Goal: Transaction & Acquisition: Book appointment/travel/reservation

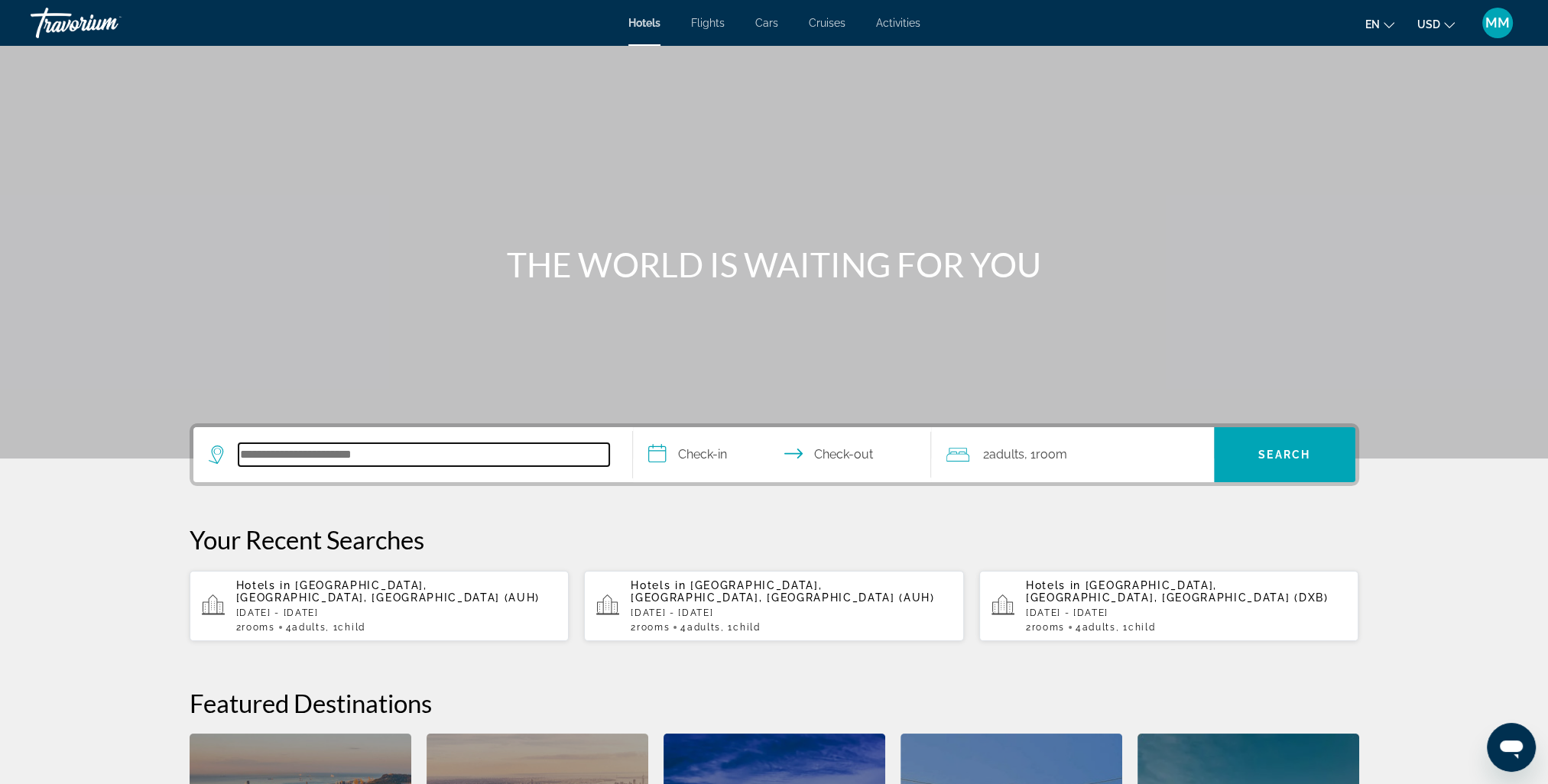
click at [394, 456] on input "Search hotel destination" at bounding box center [424, 455] width 371 height 23
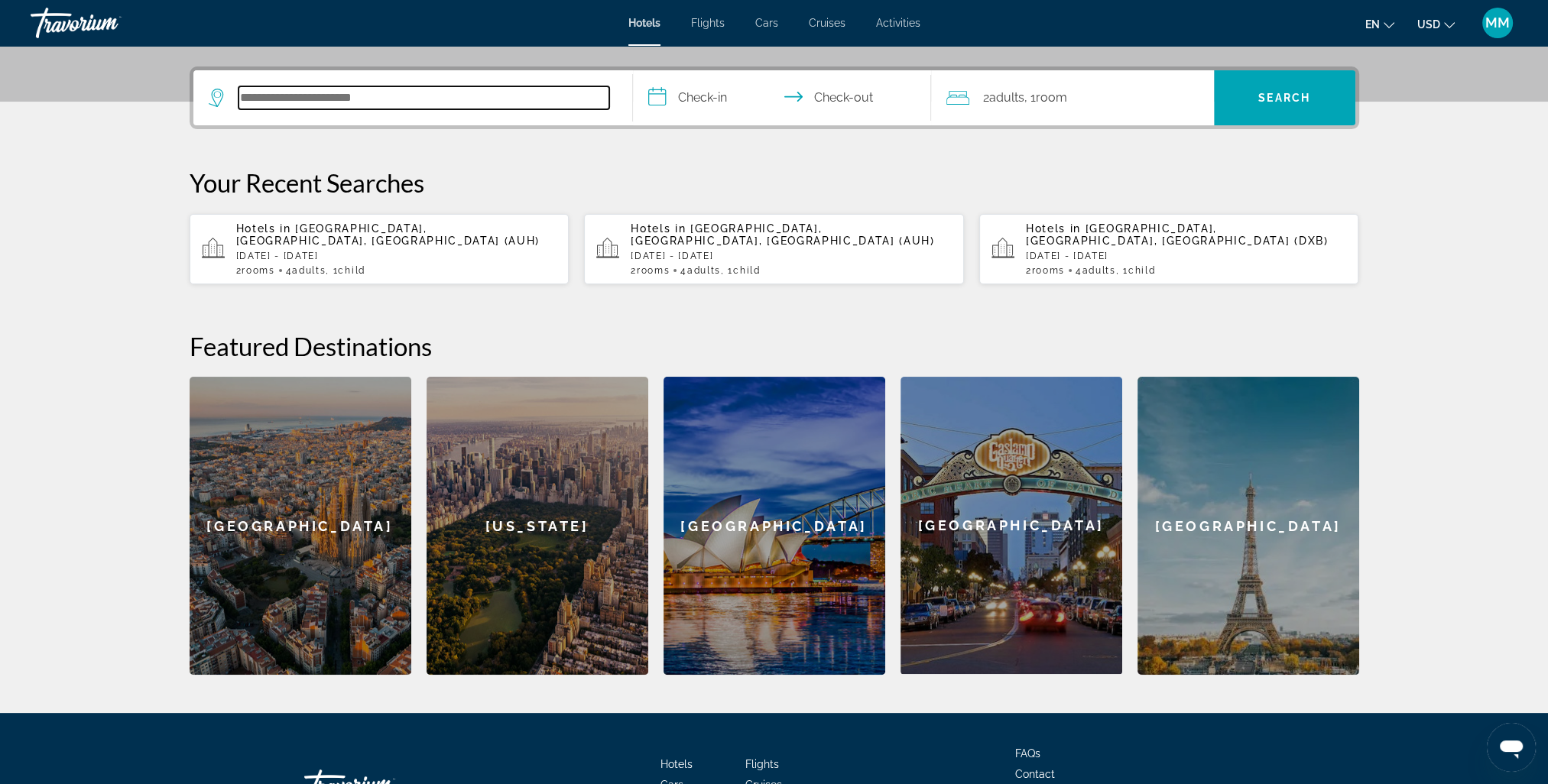
scroll to position [373, 0]
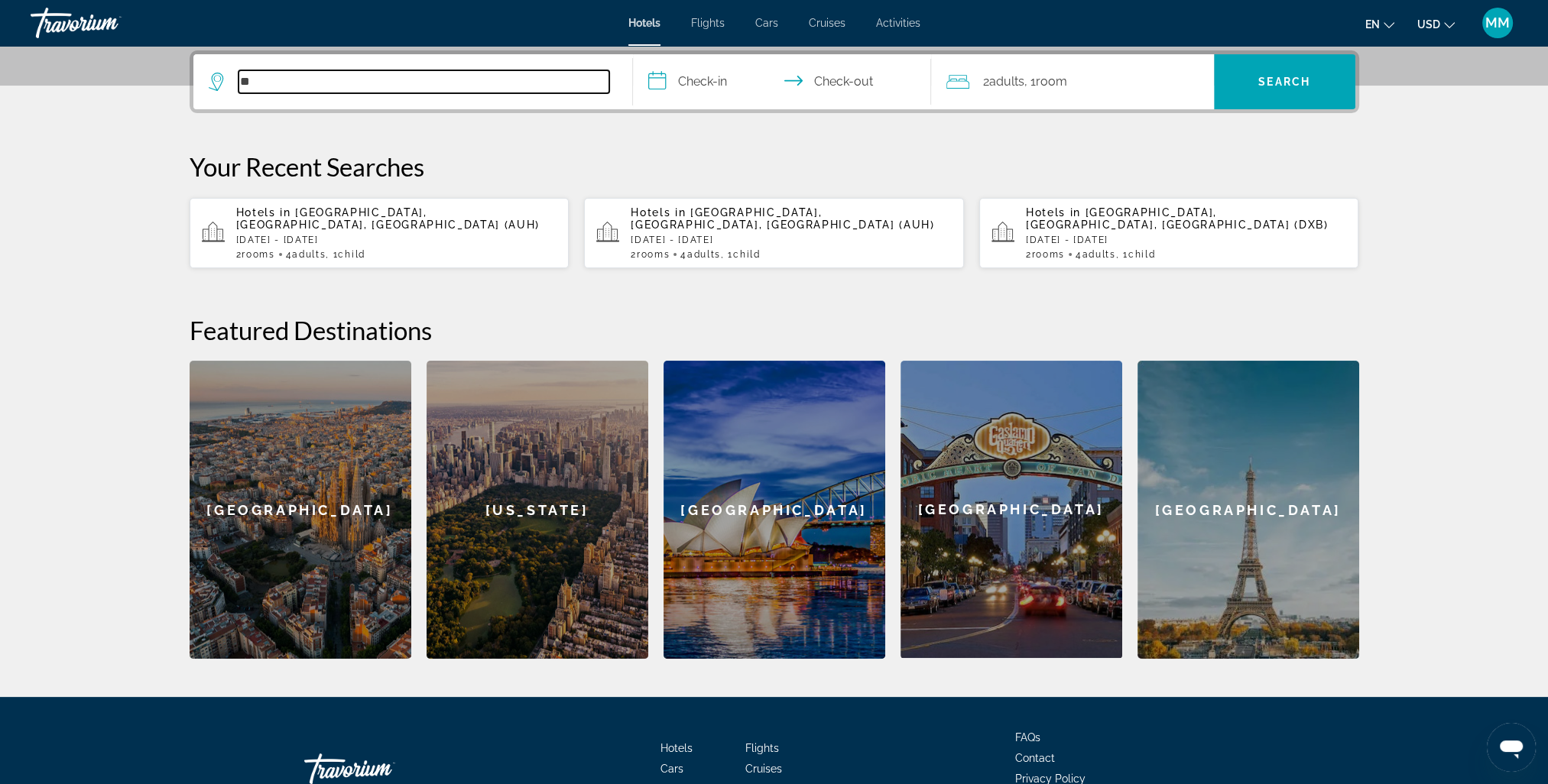
type input "*"
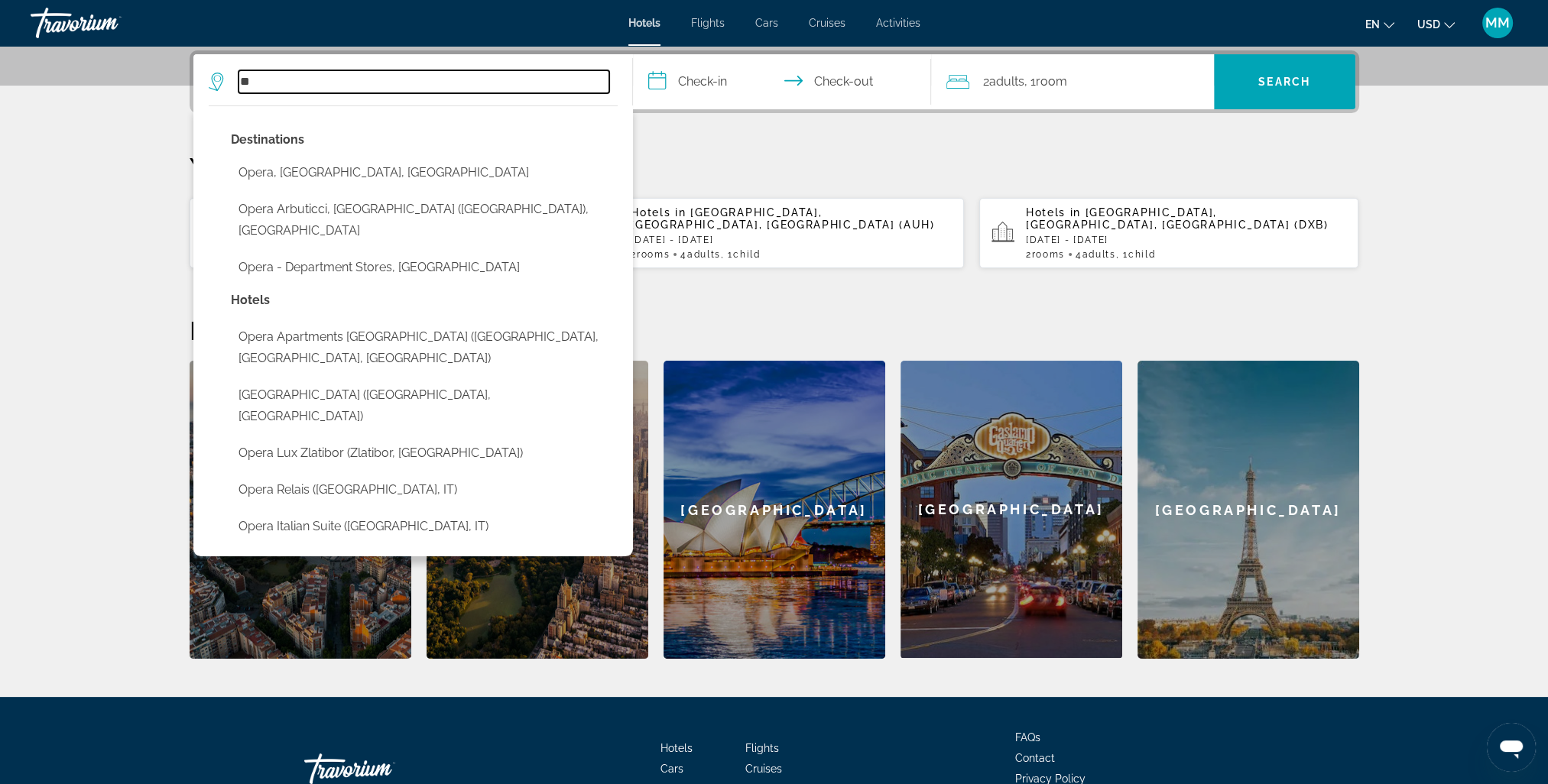
type input "*"
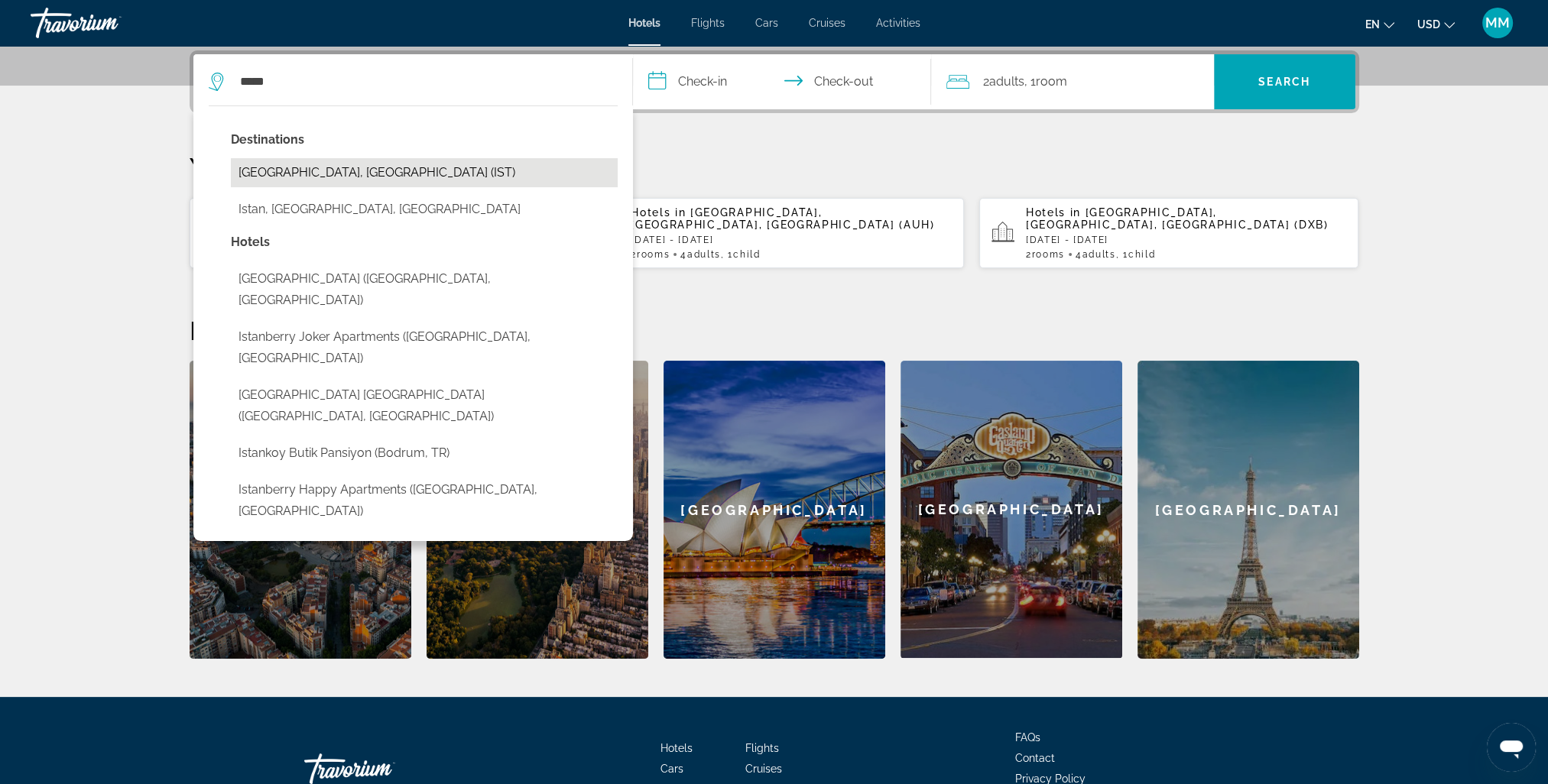
click at [321, 175] on button "[GEOGRAPHIC_DATA], [GEOGRAPHIC_DATA] (IST)" at bounding box center [424, 173] width 387 height 29
type input "**********"
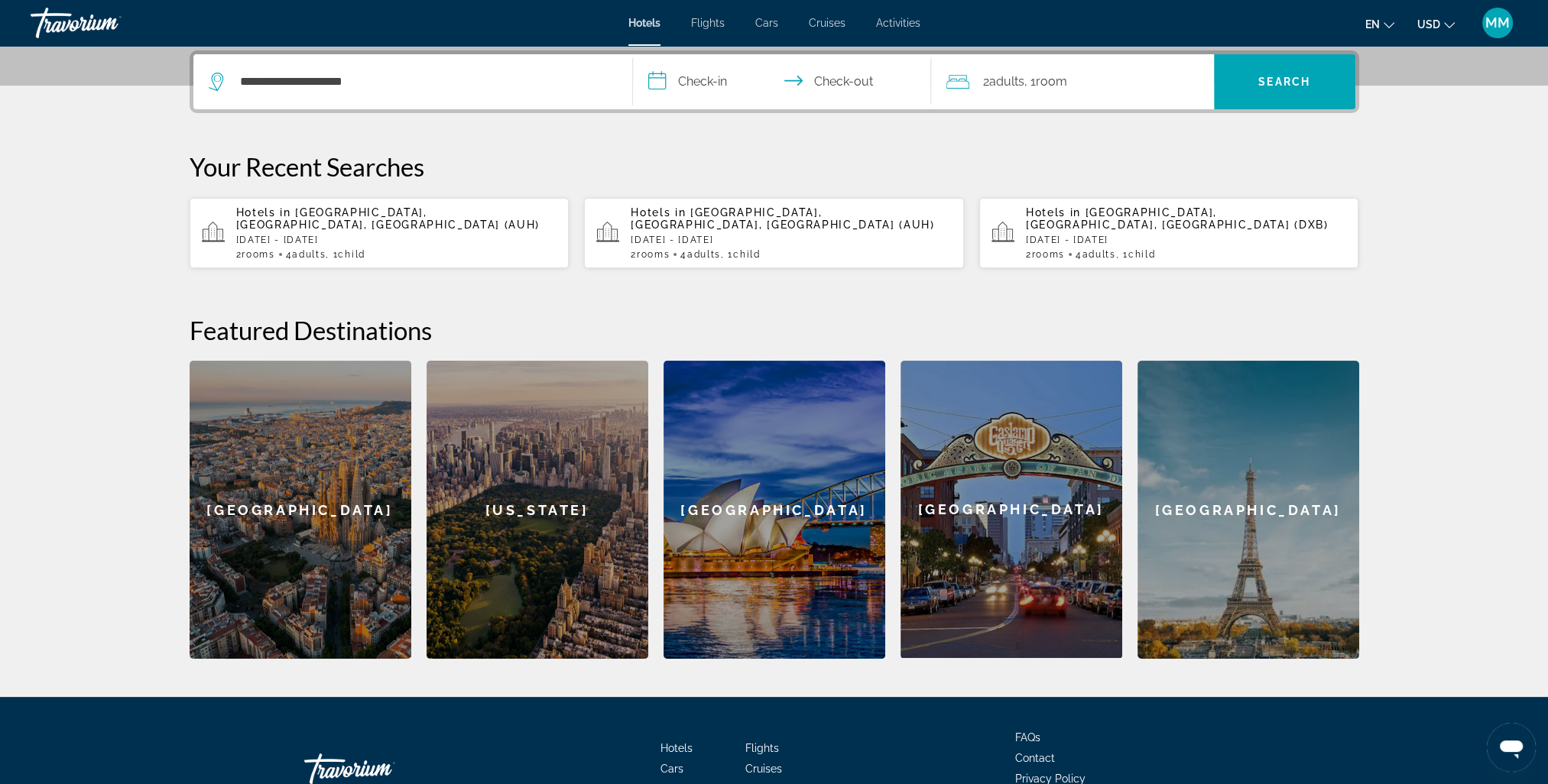
click at [706, 89] on input "**********" at bounding box center [785, 83] width 304 height 59
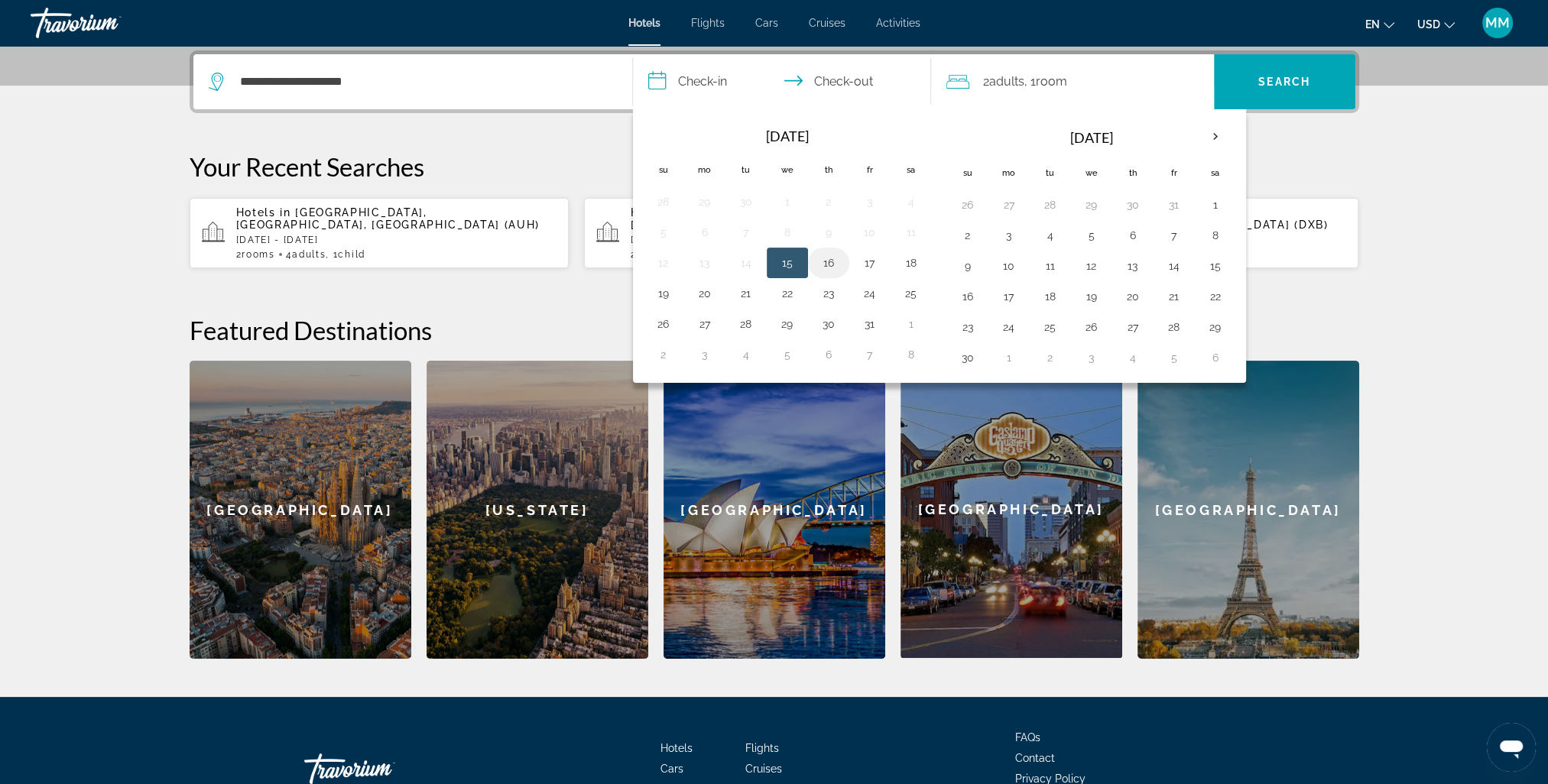
click at [828, 267] on button "16" at bounding box center [829, 263] width 25 height 22
click at [663, 297] on button "19" at bounding box center [664, 294] width 25 height 22
type input "**********"
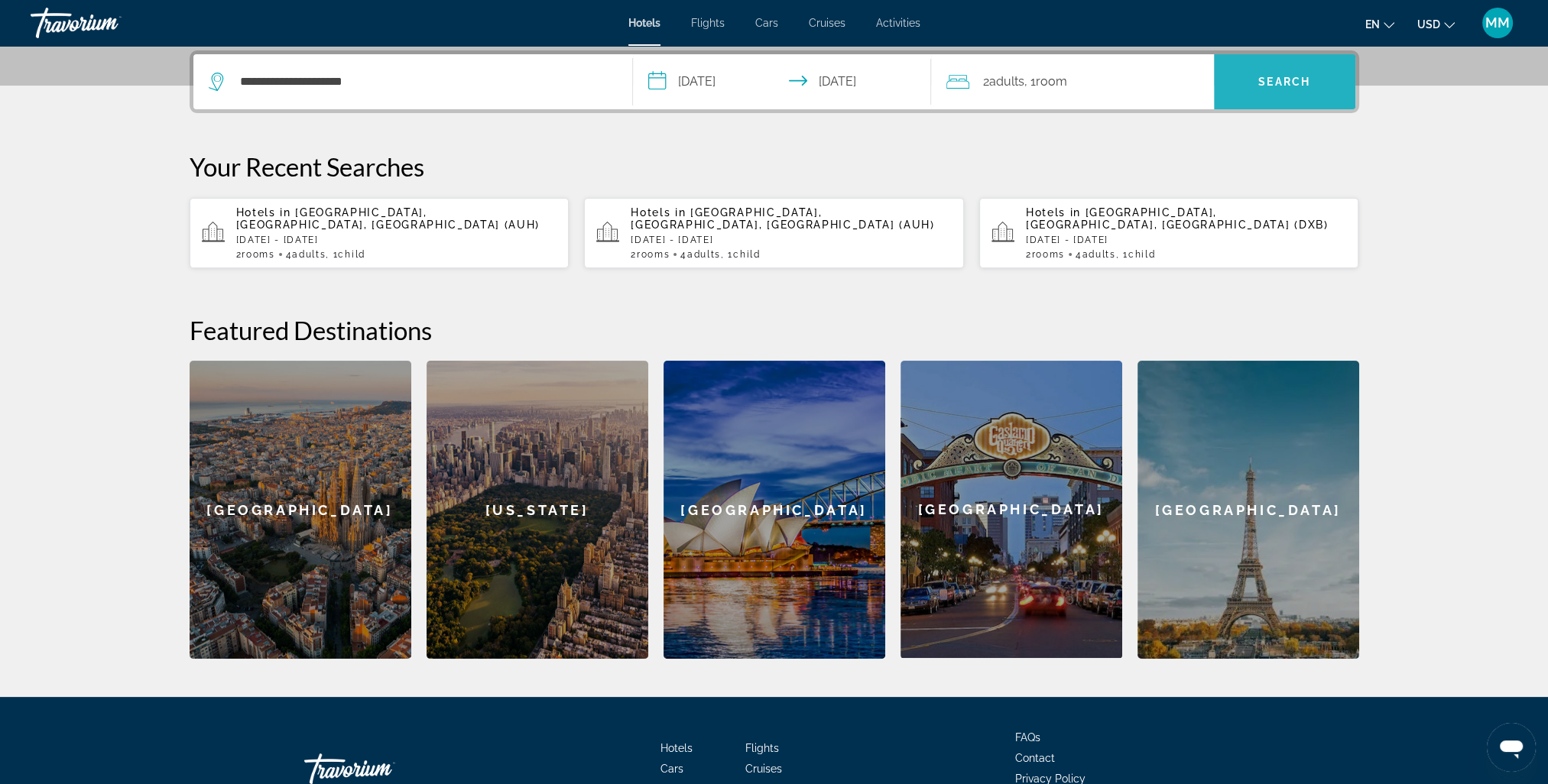
click at [1258, 83] on span "Search" at bounding box center [1284, 82] width 52 height 12
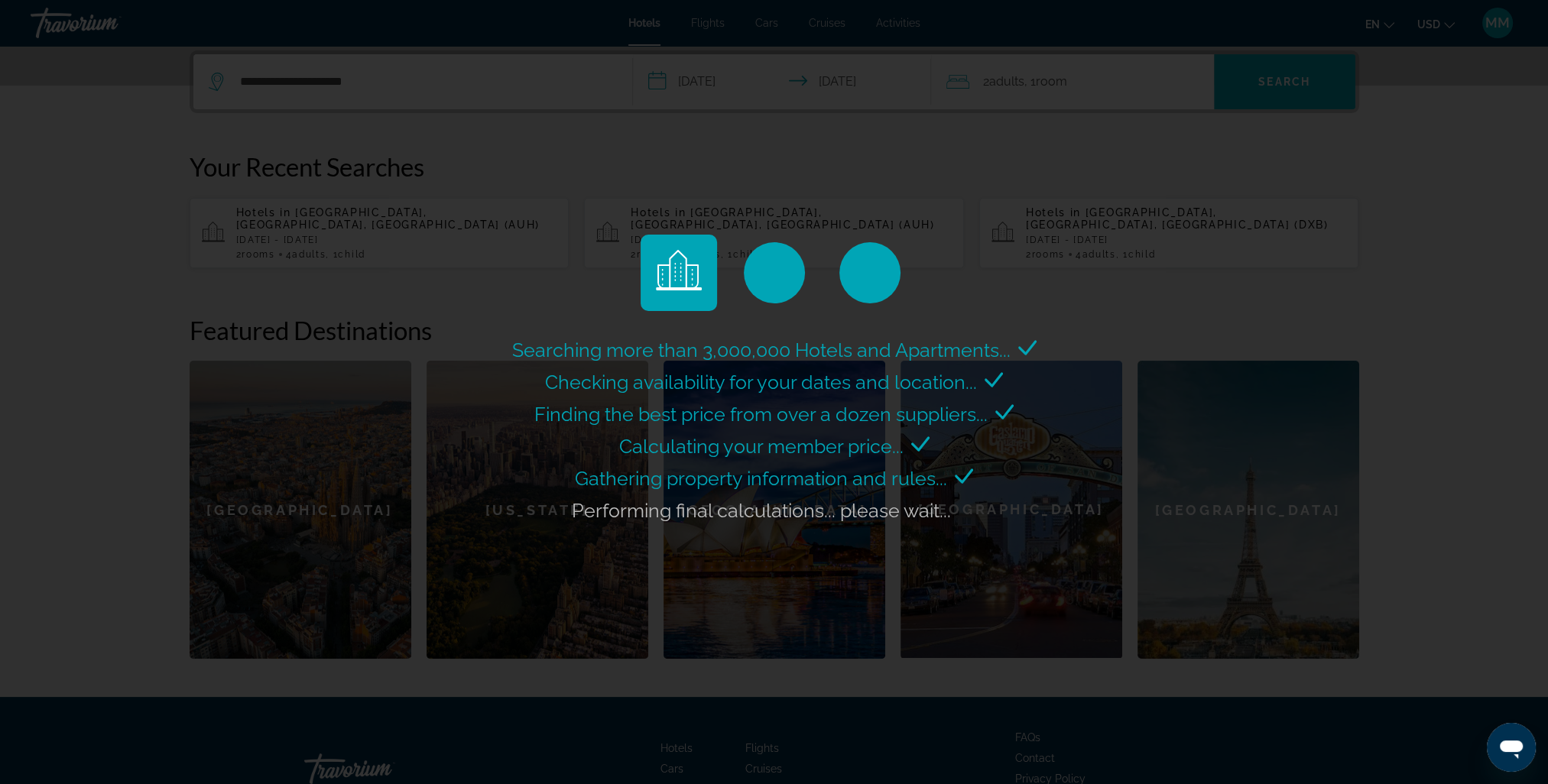
click at [715, 515] on span "Performing final calculations... please wait..." at bounding box center [761, 511] width 379 height 23
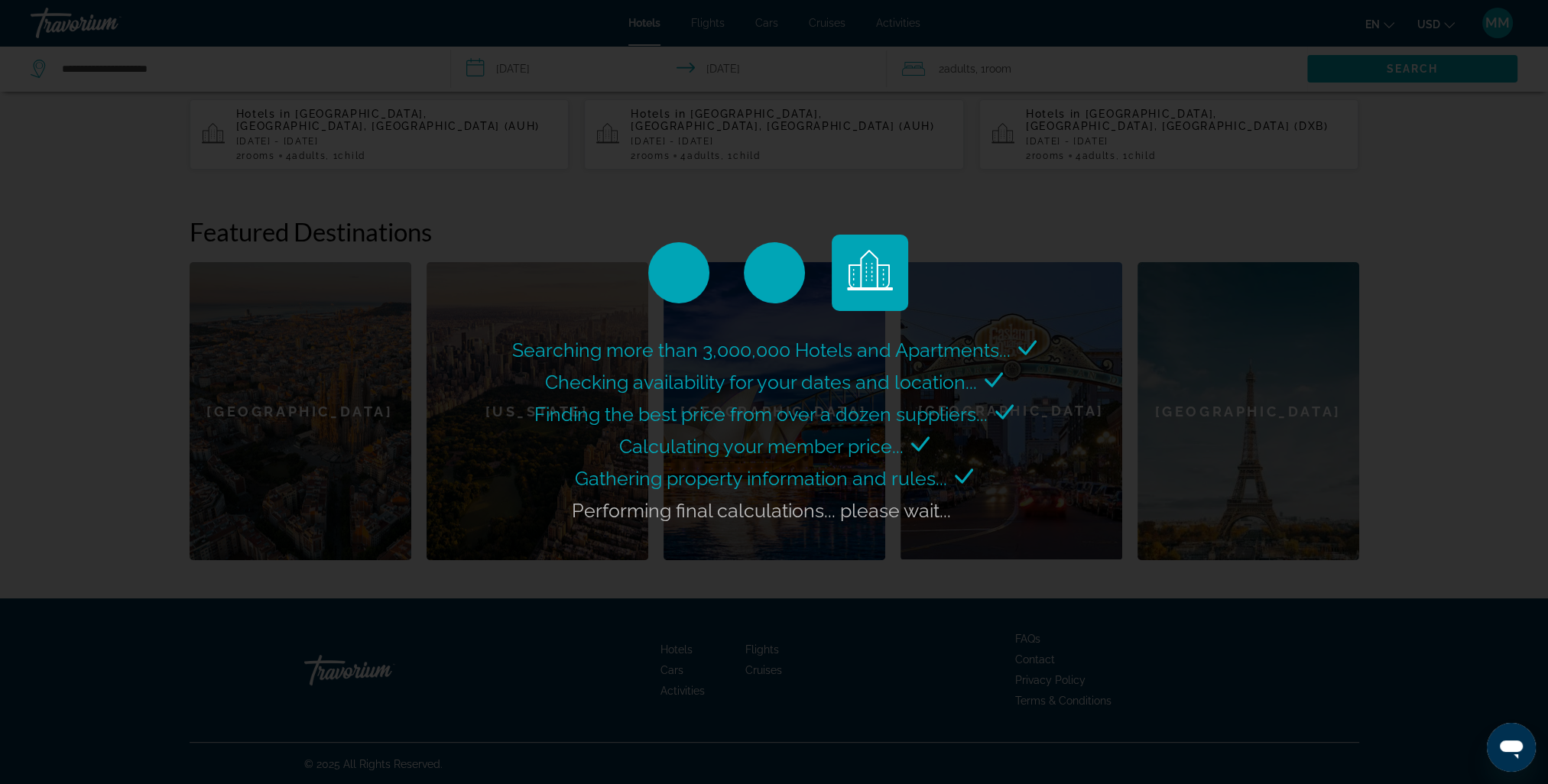
scroll to position [473, 0]
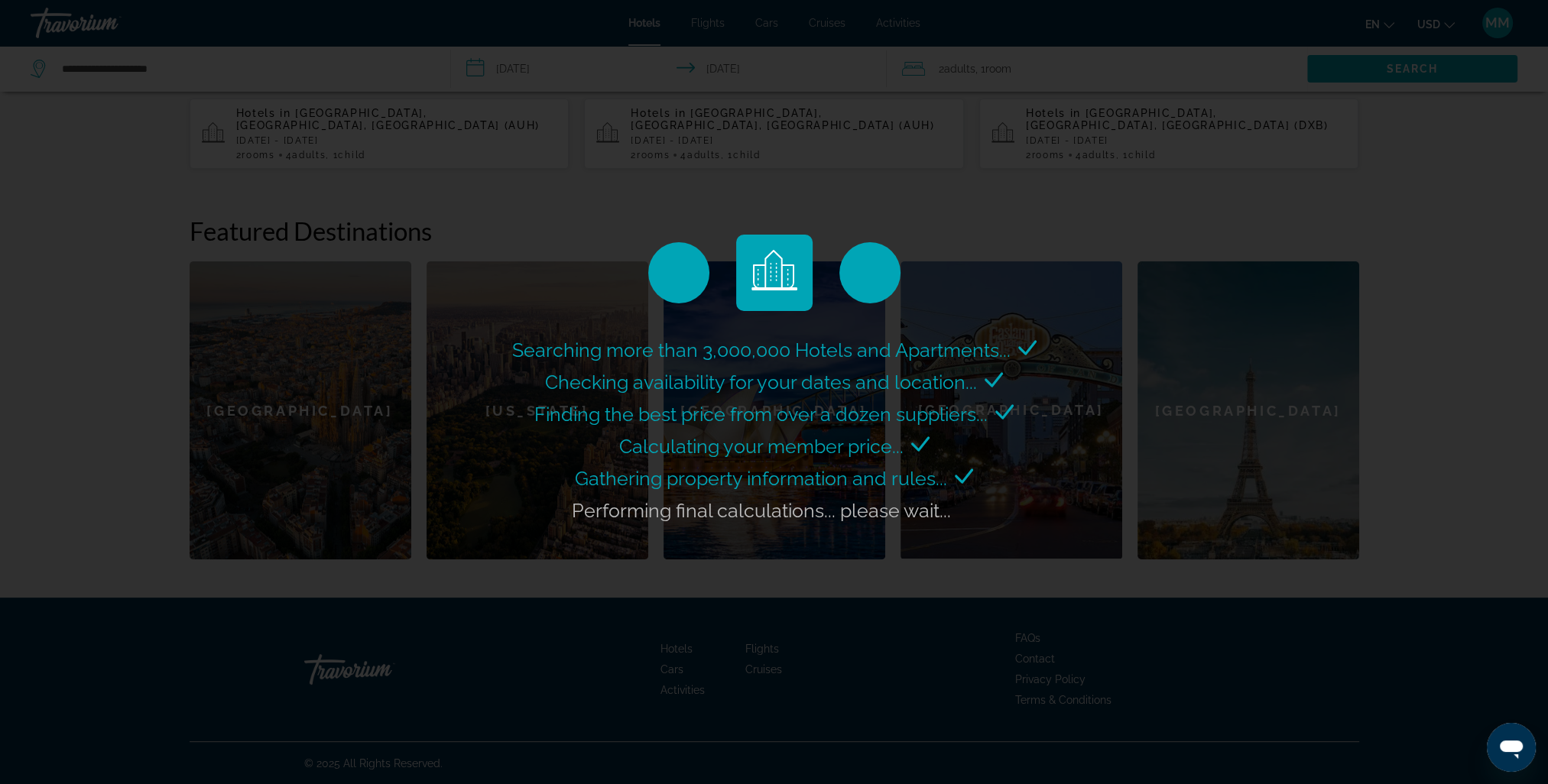
click at [676, 430] on div "Calculating your member price..." at bounding box center [774, 446] width 311 height 32
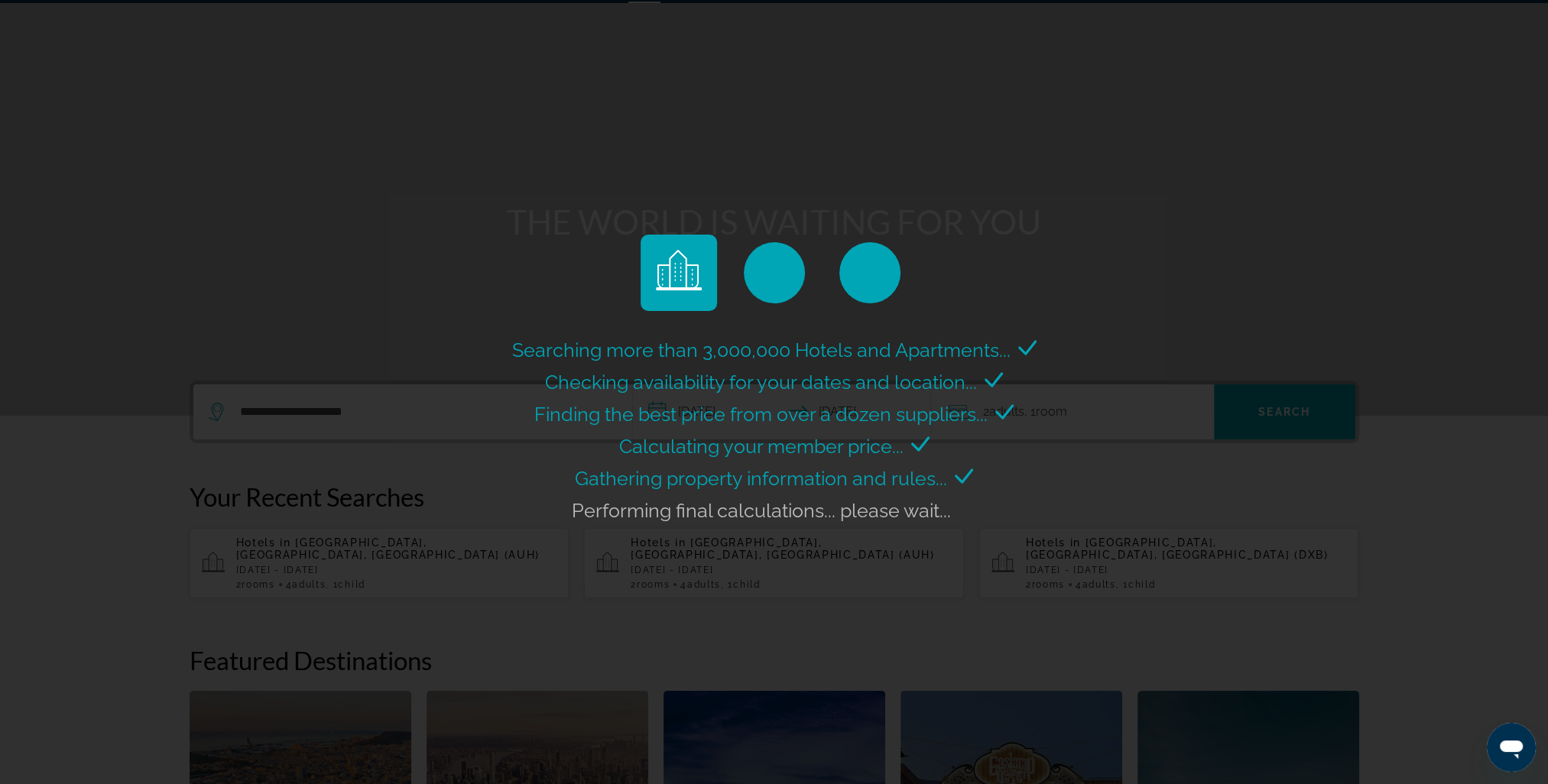
scroll to position [0, 0]
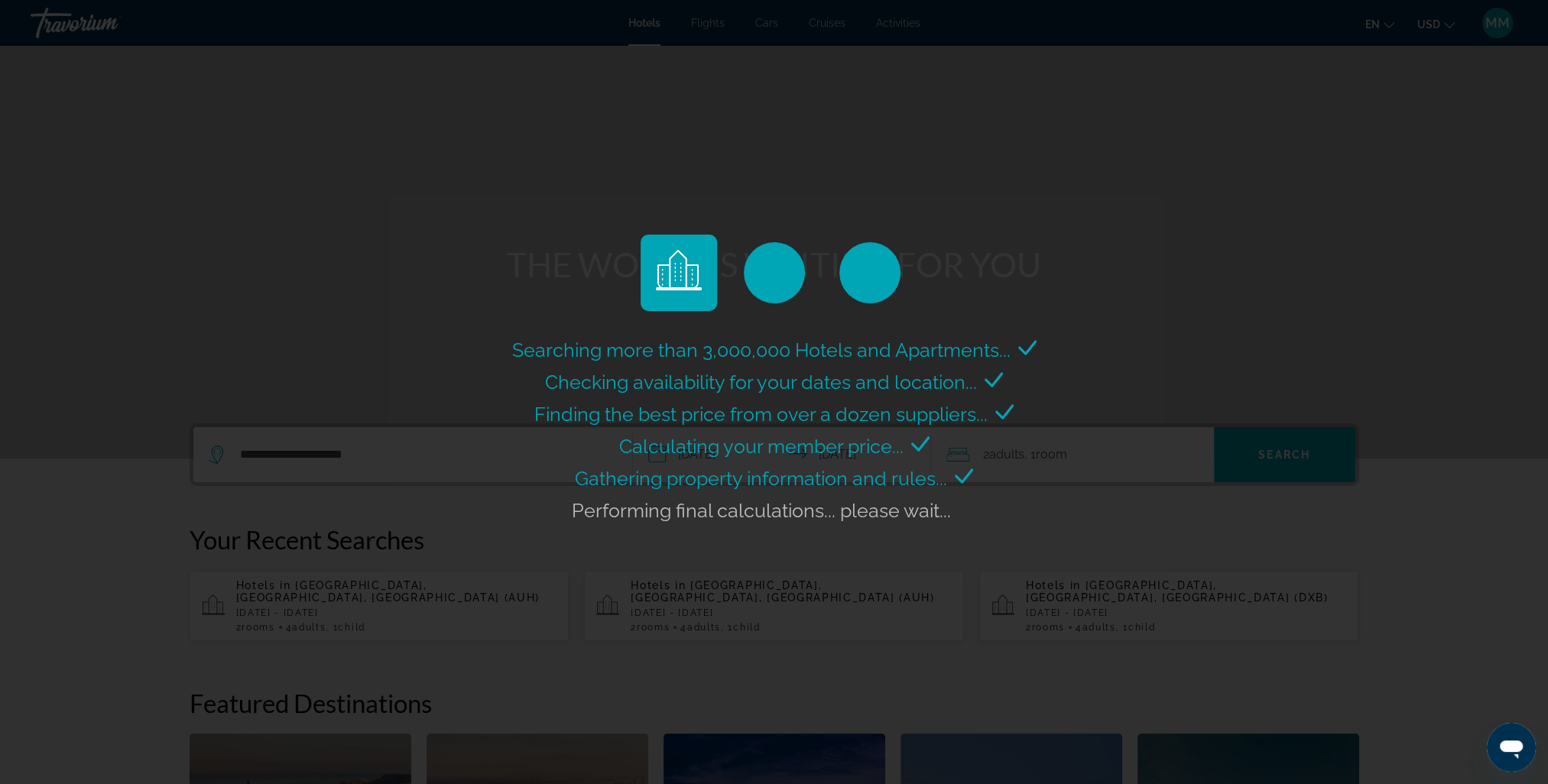
click at [681, 280] on icon "Main content" at bounding box center [678, 273] width 46 height 46
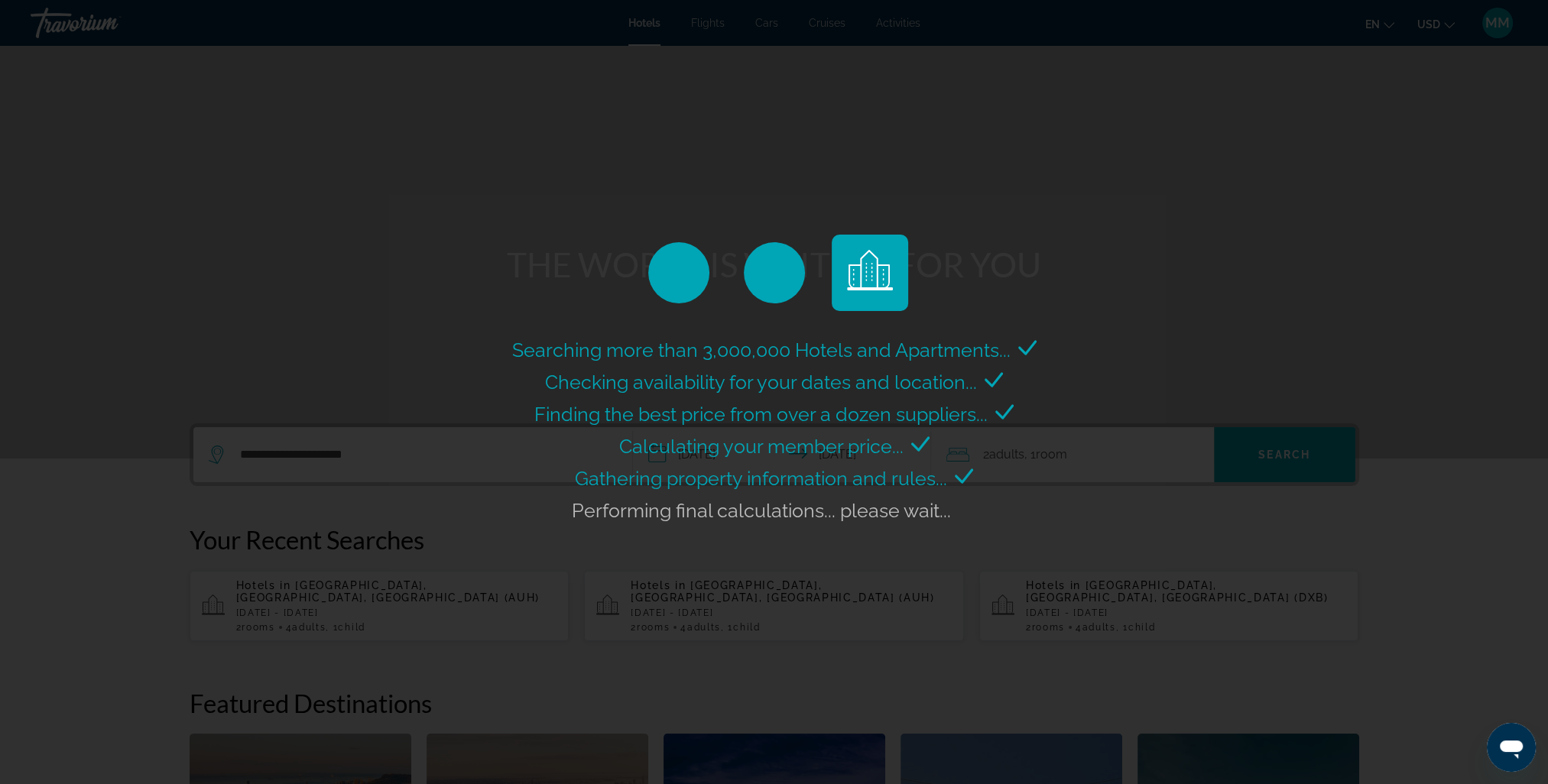
click at [702, 443] on span "Calculating your member price..." at bounding box center [761, 446] width 284 height 23
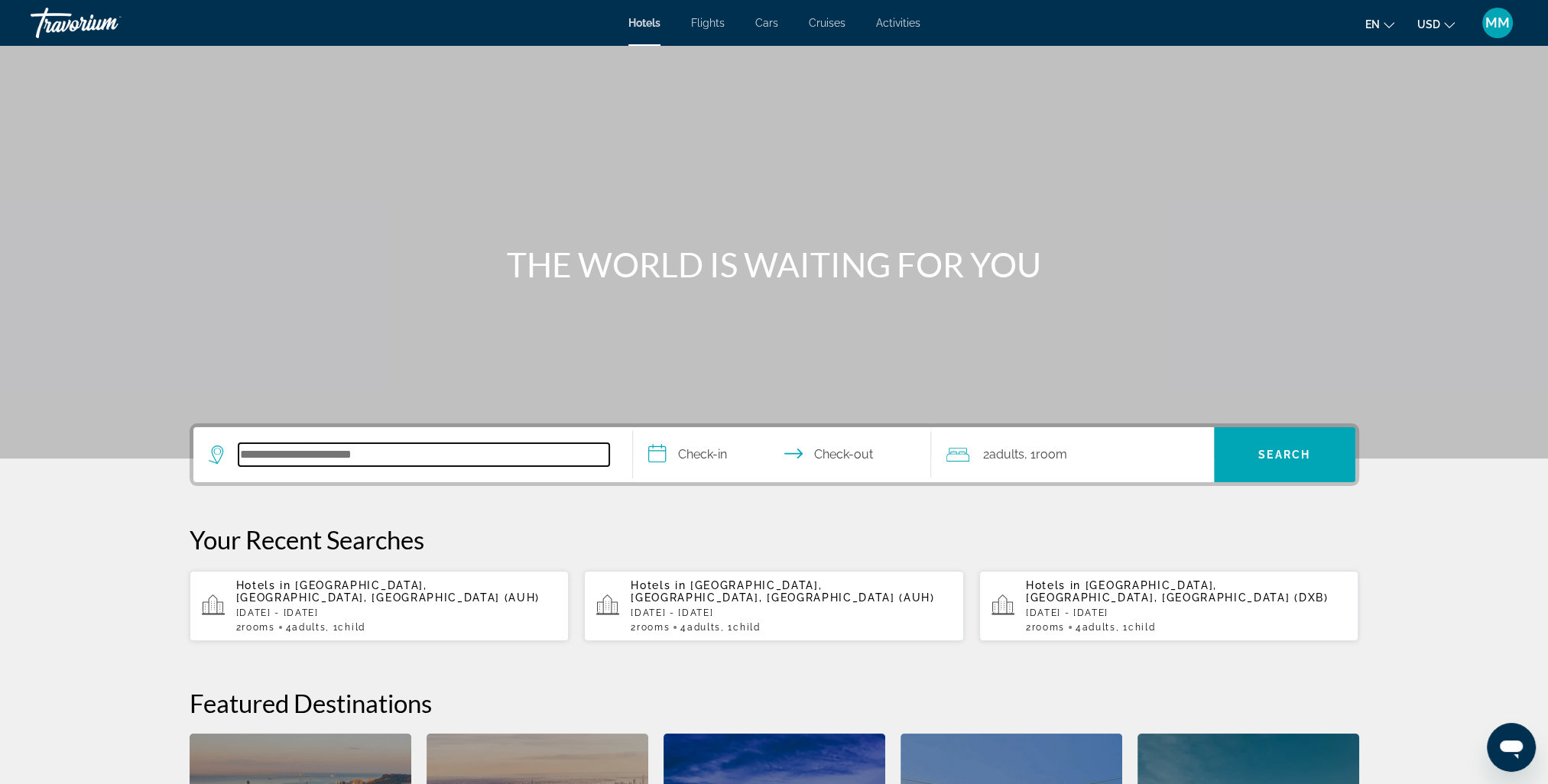
click at [367, 460] on input "Search hotel destination" at bounding box center [424, 455] width 371 height 23
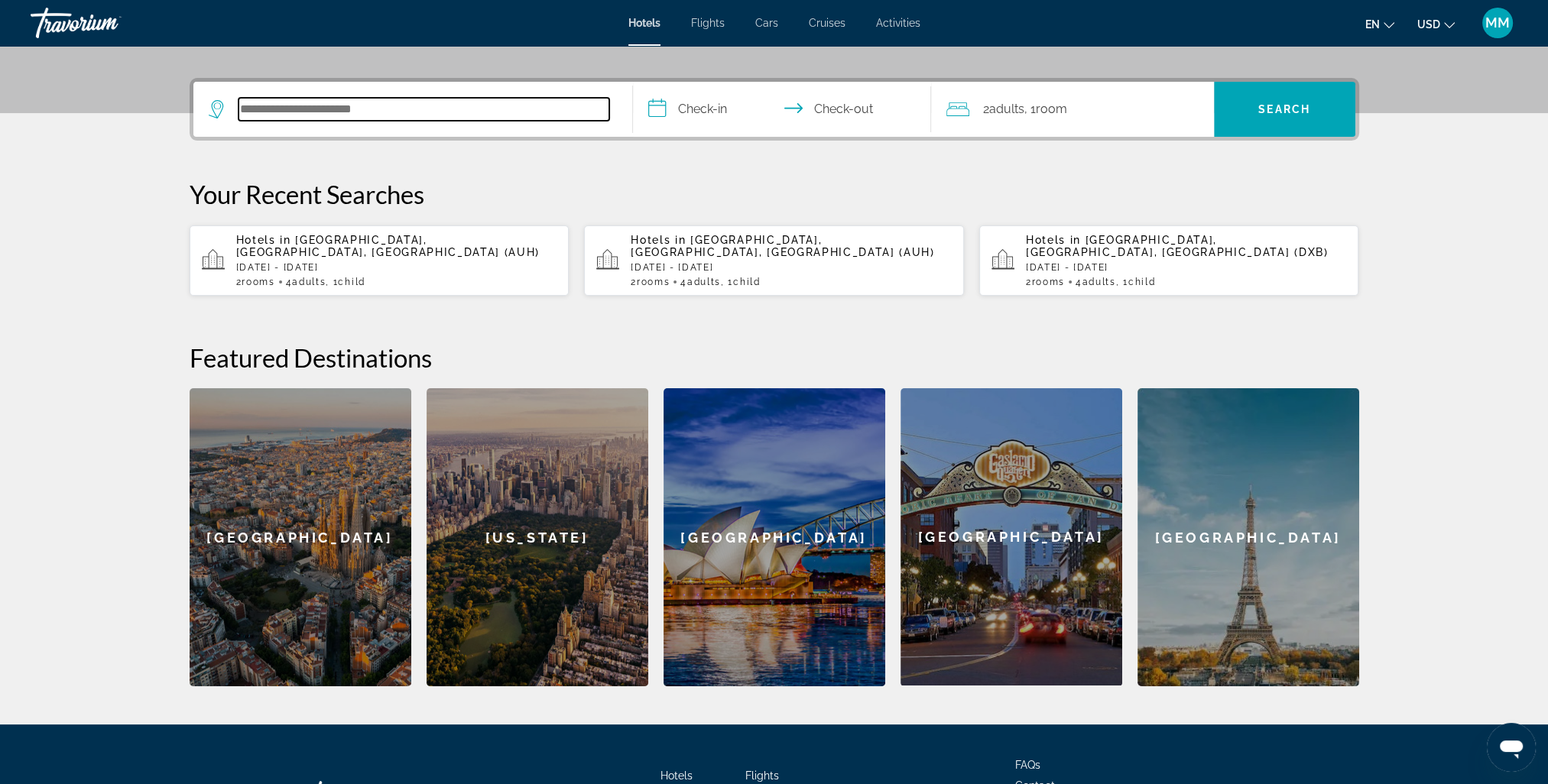
scroll to position [373, 0]
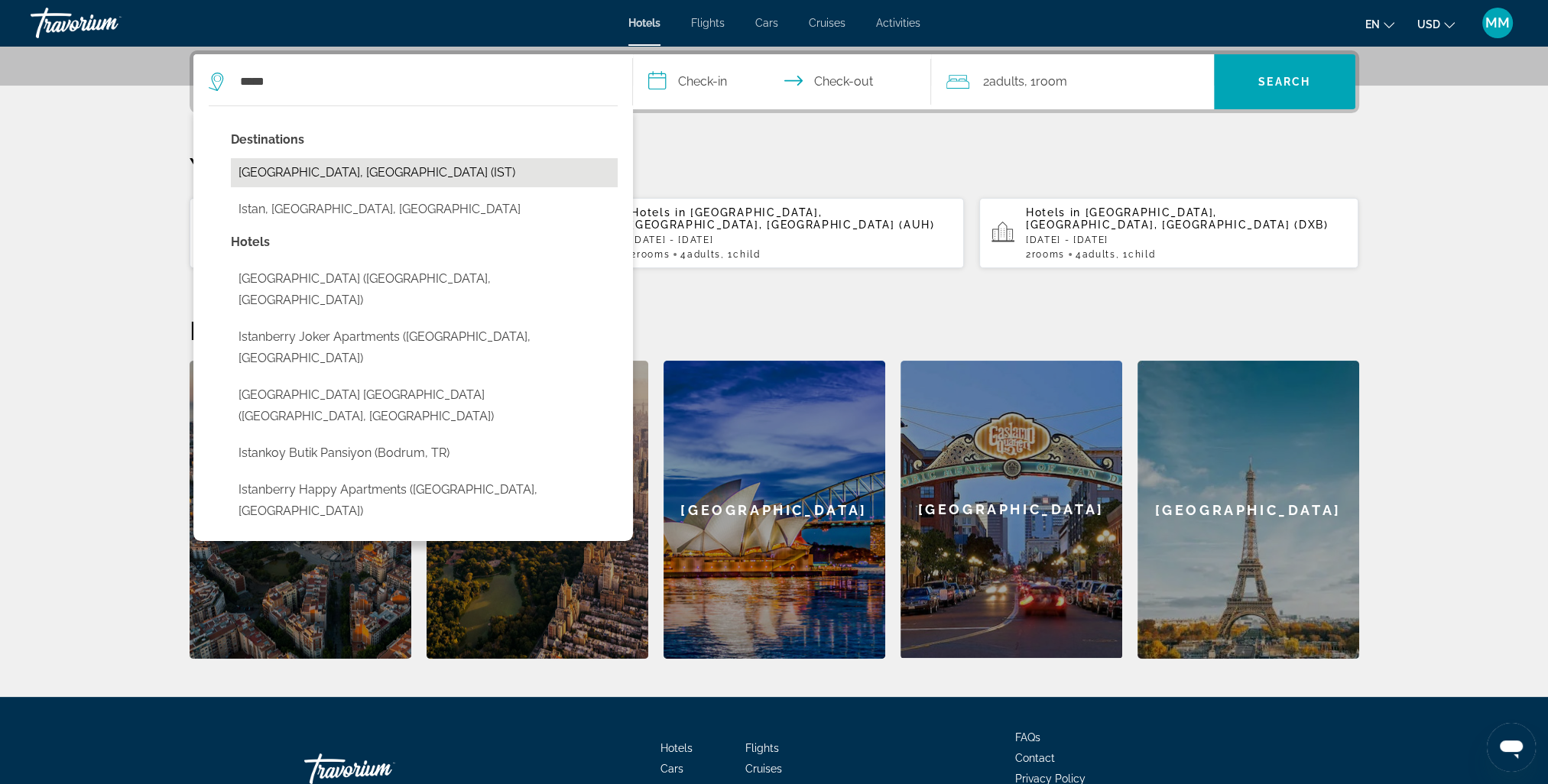
click at [294, 178] on button "[GEOGRAPHIC_DATA], [GEOGRAPHIC_DATA] (IST)" at bounding box center [424, 173] width 387 height 29
type input "**********"
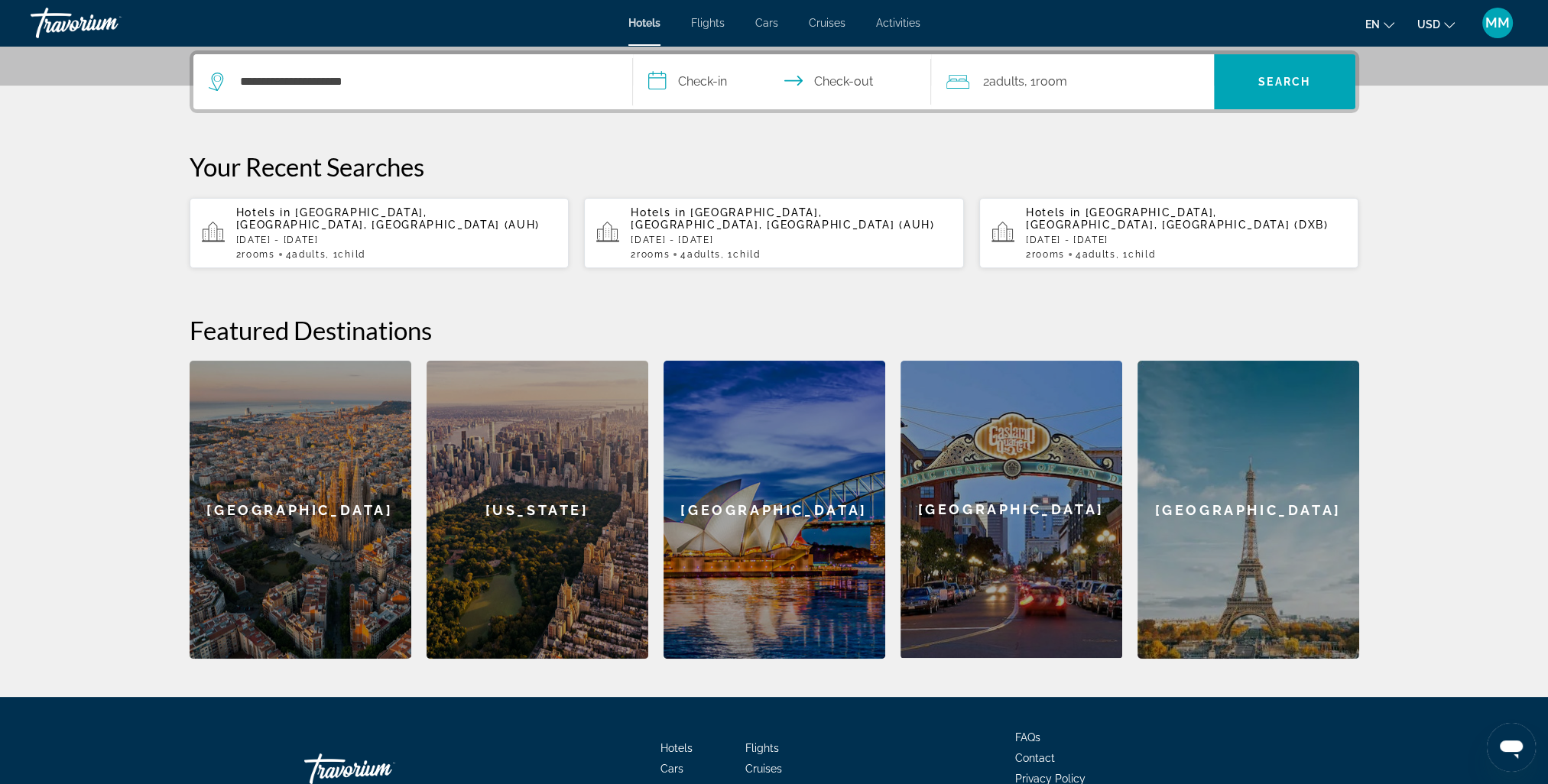
click at [709, 75] on input "**********" at bounding box center [785, 83] width 304 height 59
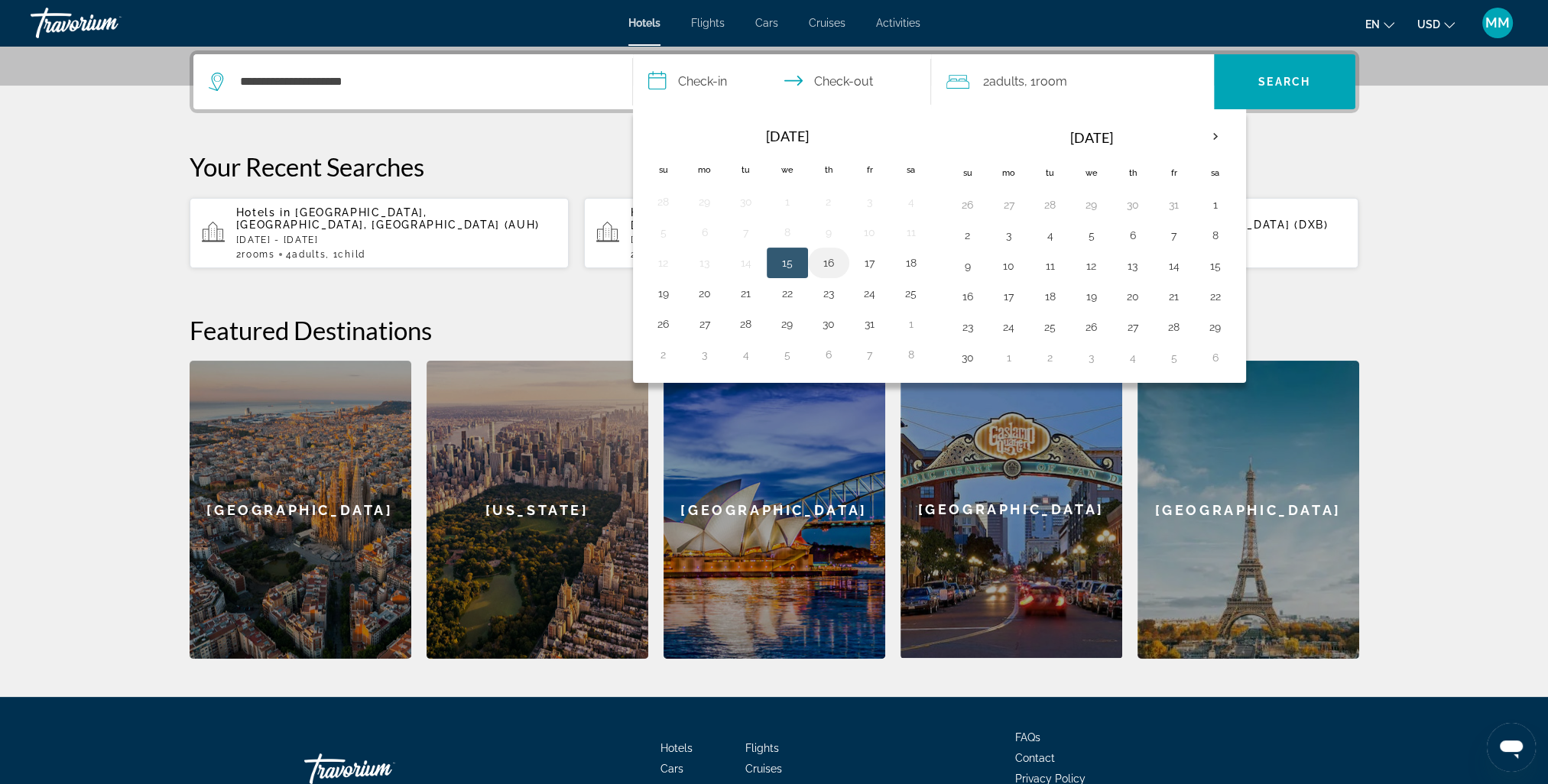
click at [830, 261] on button "16" at bounding box center [829, 263] width 25 height 22
click at [660, 300] on button "19" at bounding box center [664, 294] width 25 height 22
type input "**********"
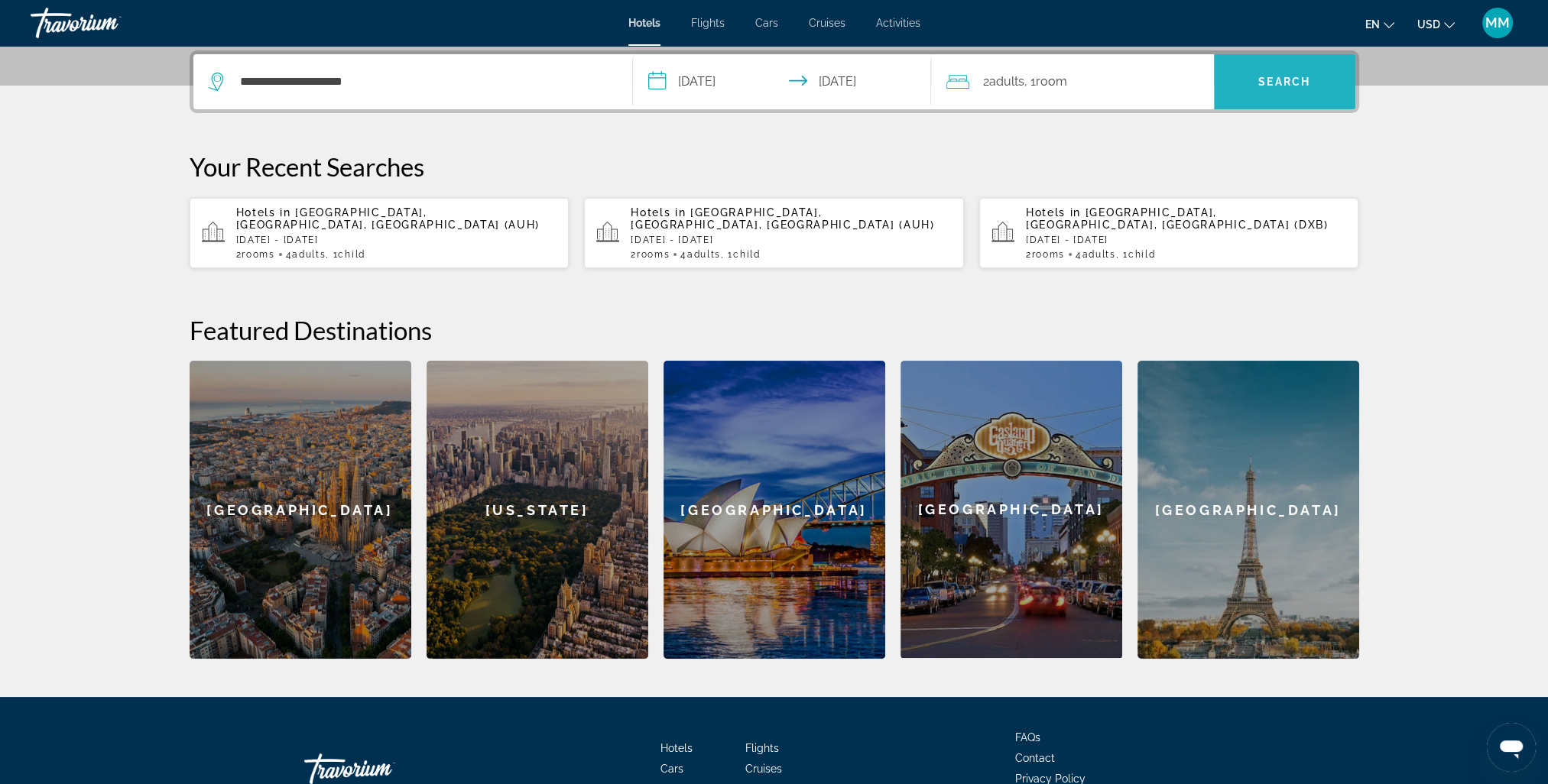
click at [1315, 90] on span "Search" at bounding box center [1284, 81] width 141 height 36
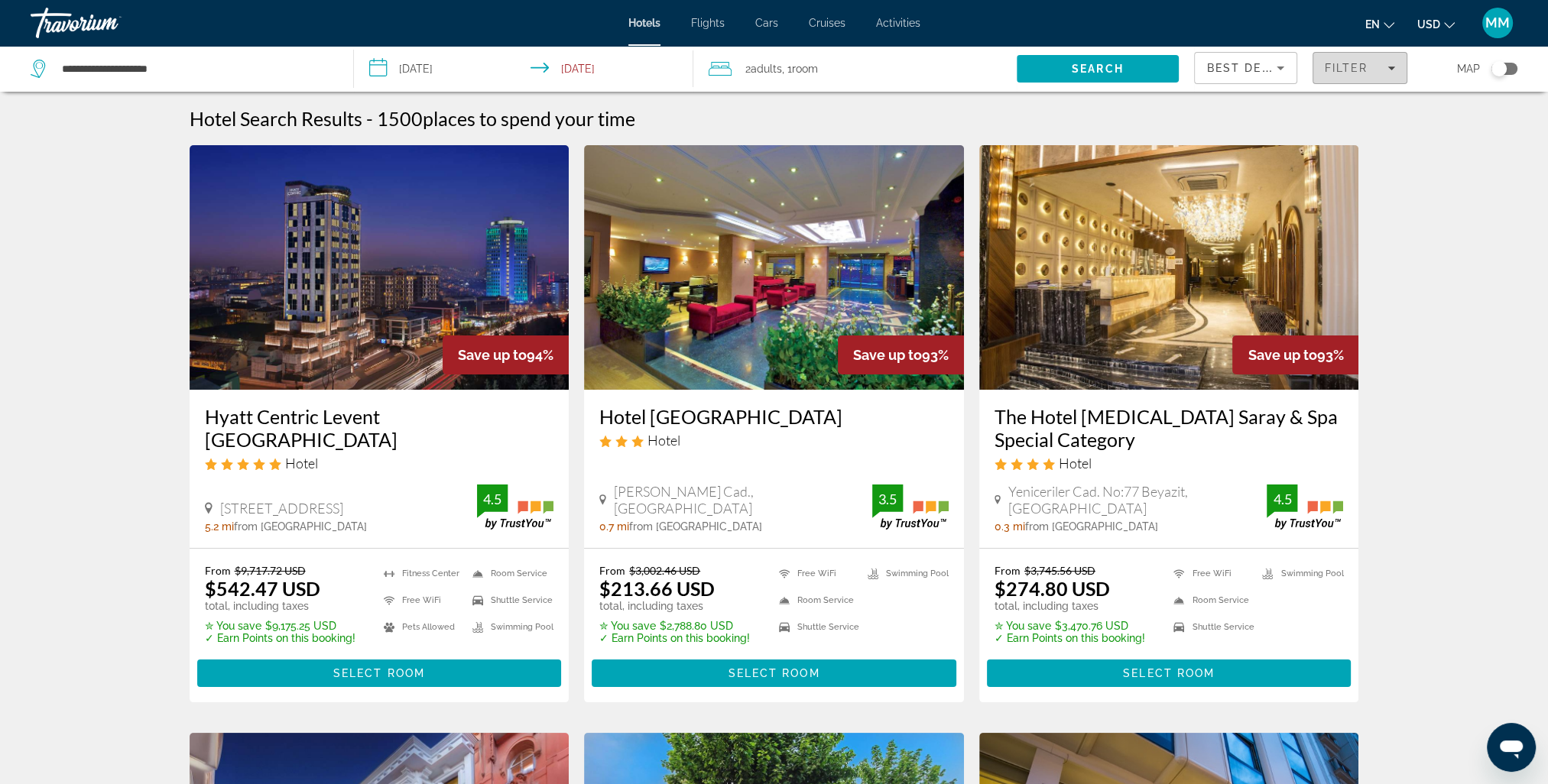
click at [1390, 68] on icon "Filters" at bounding box center [1391, 68] width 8 height 4
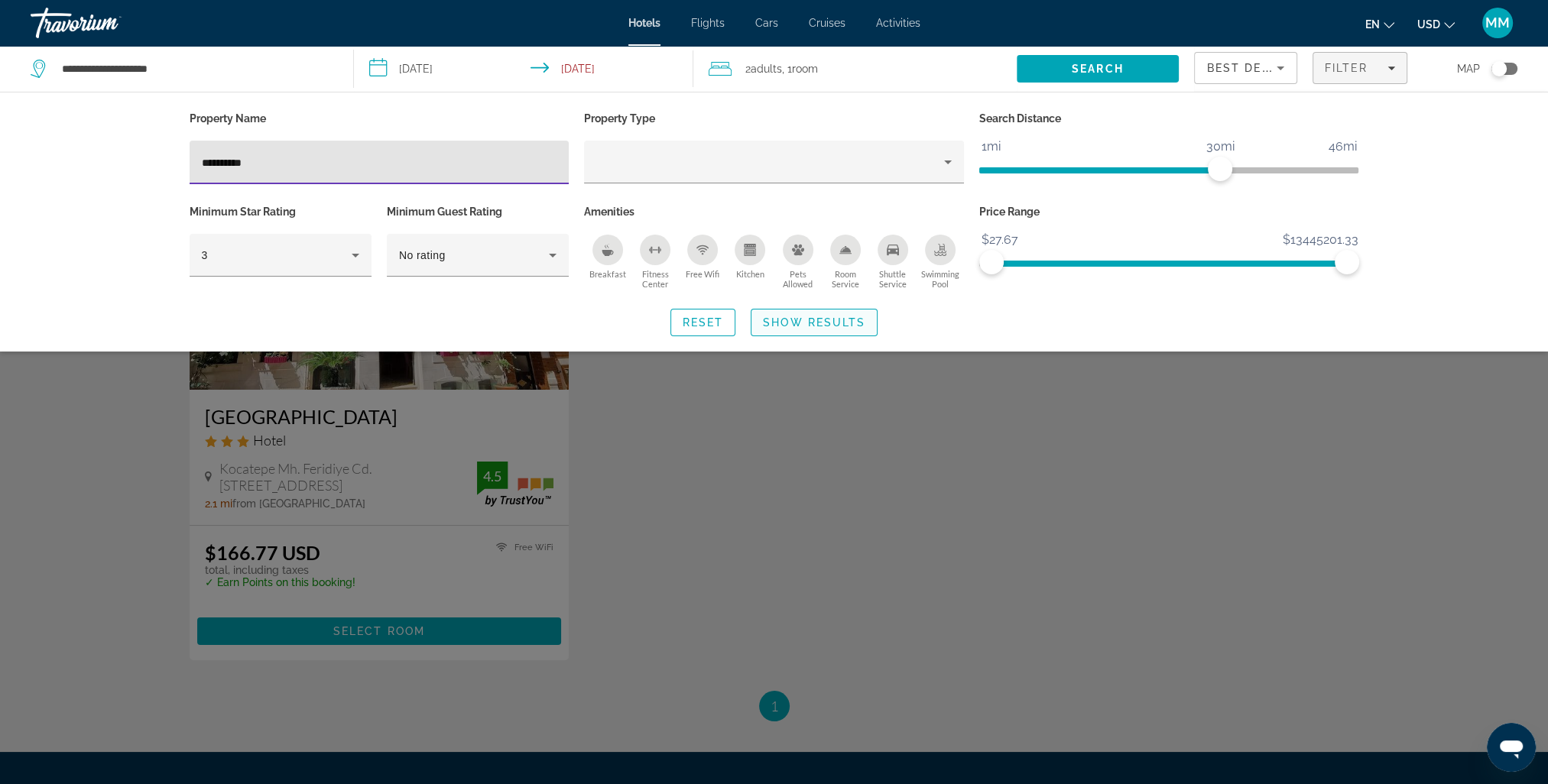
type input "**********"
click at [828, 324] on span "Show Results" at bounding box center [814, 323] width 103 height 12
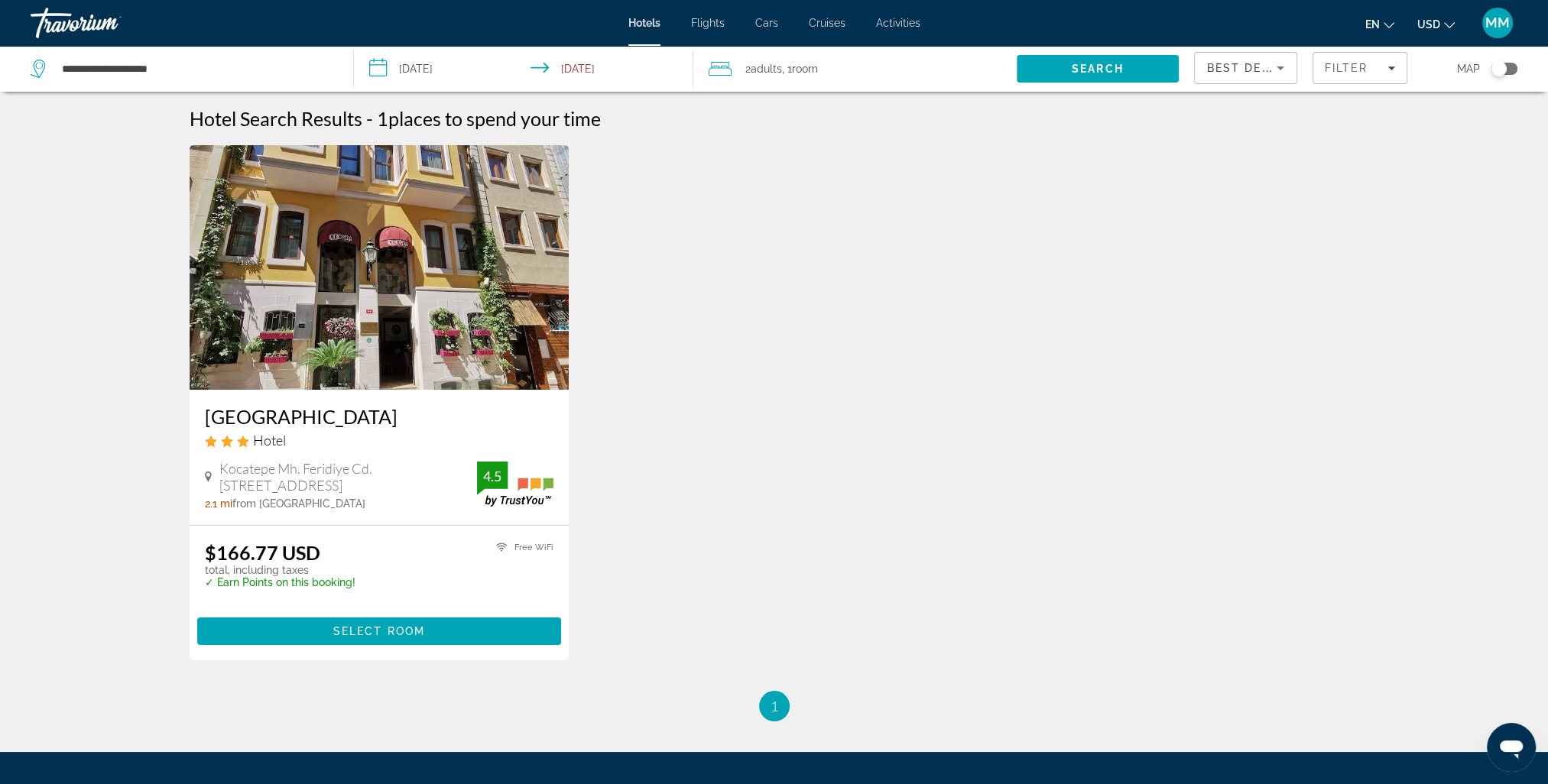
click at [732, 644] on div "[GEOGRAPHIC_DATA] Hotel Kocatepe Mh. Feridiye Cd. No:95 97 Beyoglu Taksim, [GEO…" at bounding box center [774, 418] width 1185 height 545
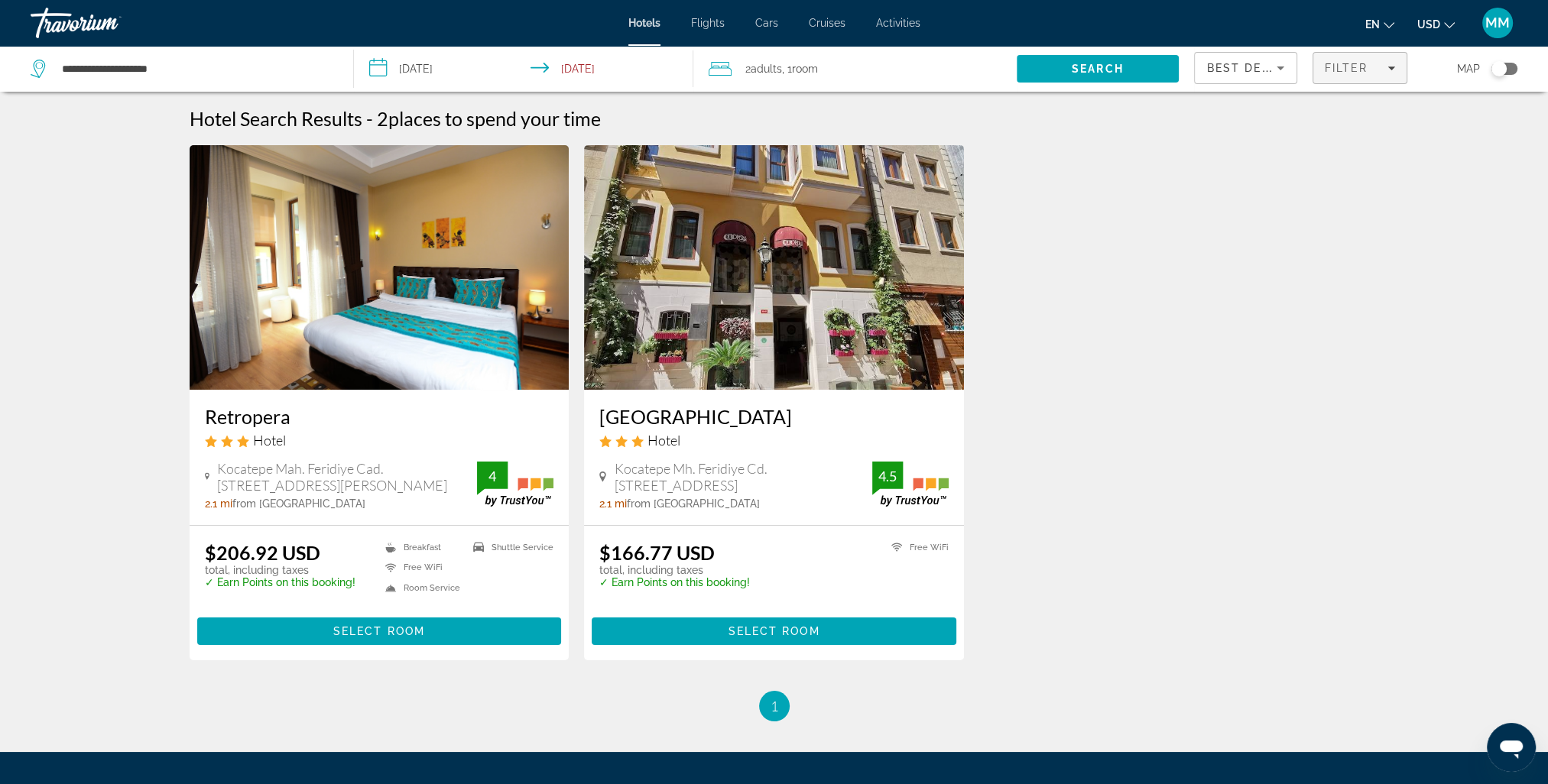
click at [1391, 65] on icon "Filters" at bounding box center [1391, 68] width 8 height 8
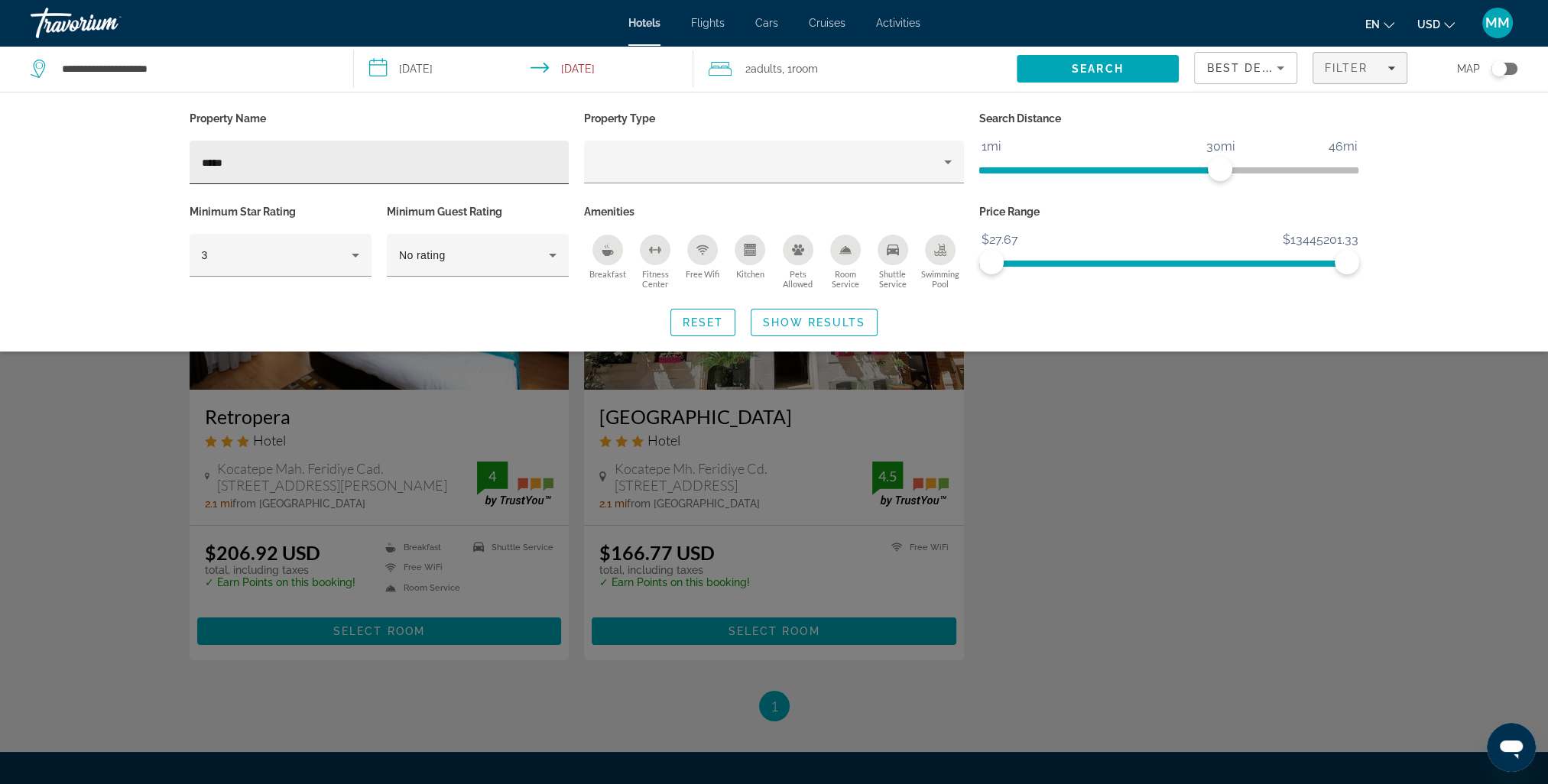
drag, startPoint x: 199, startPoint y: 161, endPoint x: 246, endPoint y: 161, distance: 47.0
click at [246, 161] on div "*****" at bounding box center [379, 162] width 380 height 43
drag, startPoint x: 246, startPoint y: 161, endPoint x: 192, endPoint y: 159, distance: 54.0
click at [192, 159] on div "*****" at bounding box center [379, 162] width 380 height 43
paste input "**********"
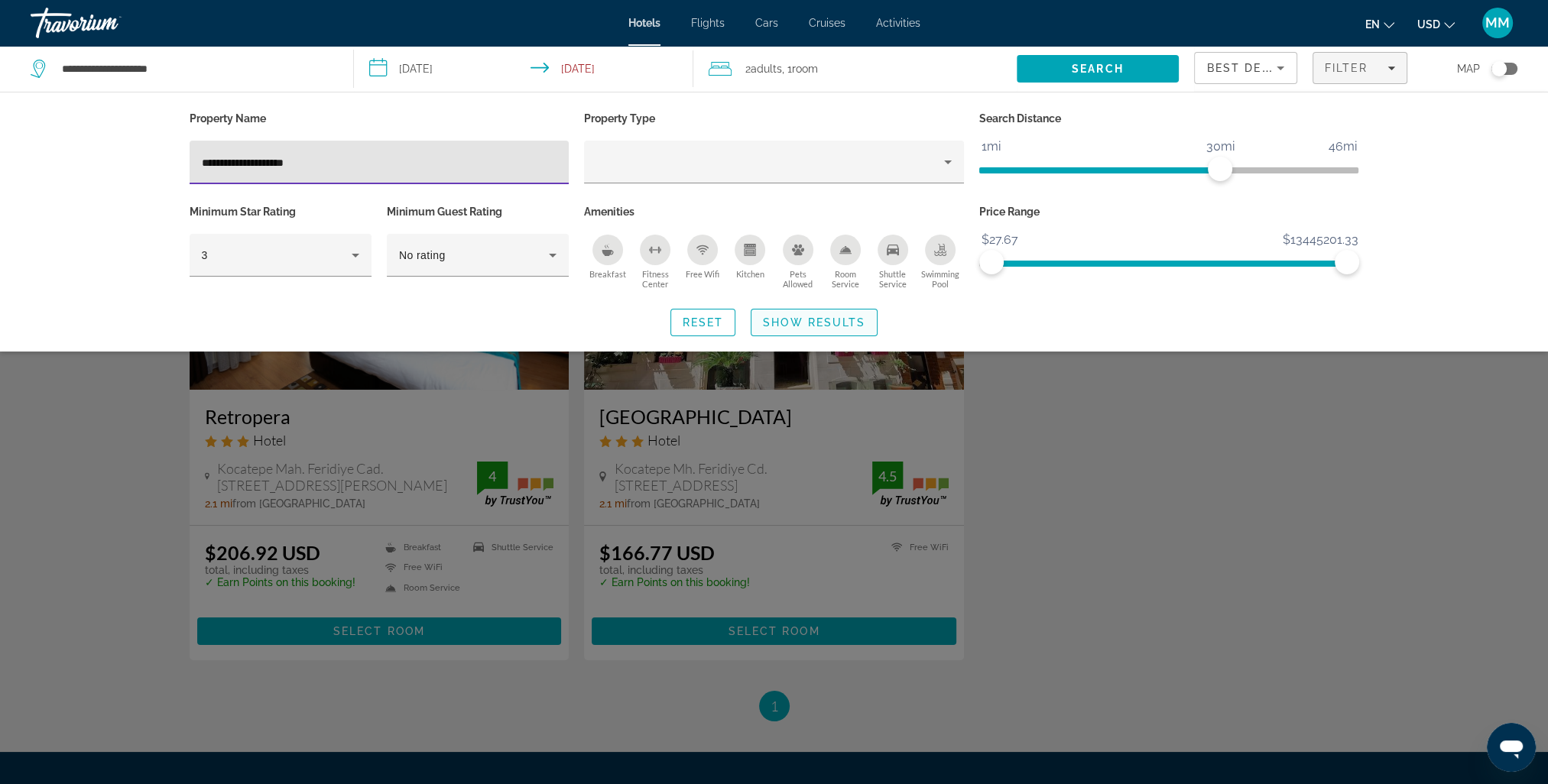
type input "**********"
click at [804, 328] on span "Search widget" at bounding box center [814, 322] width 125 height 36
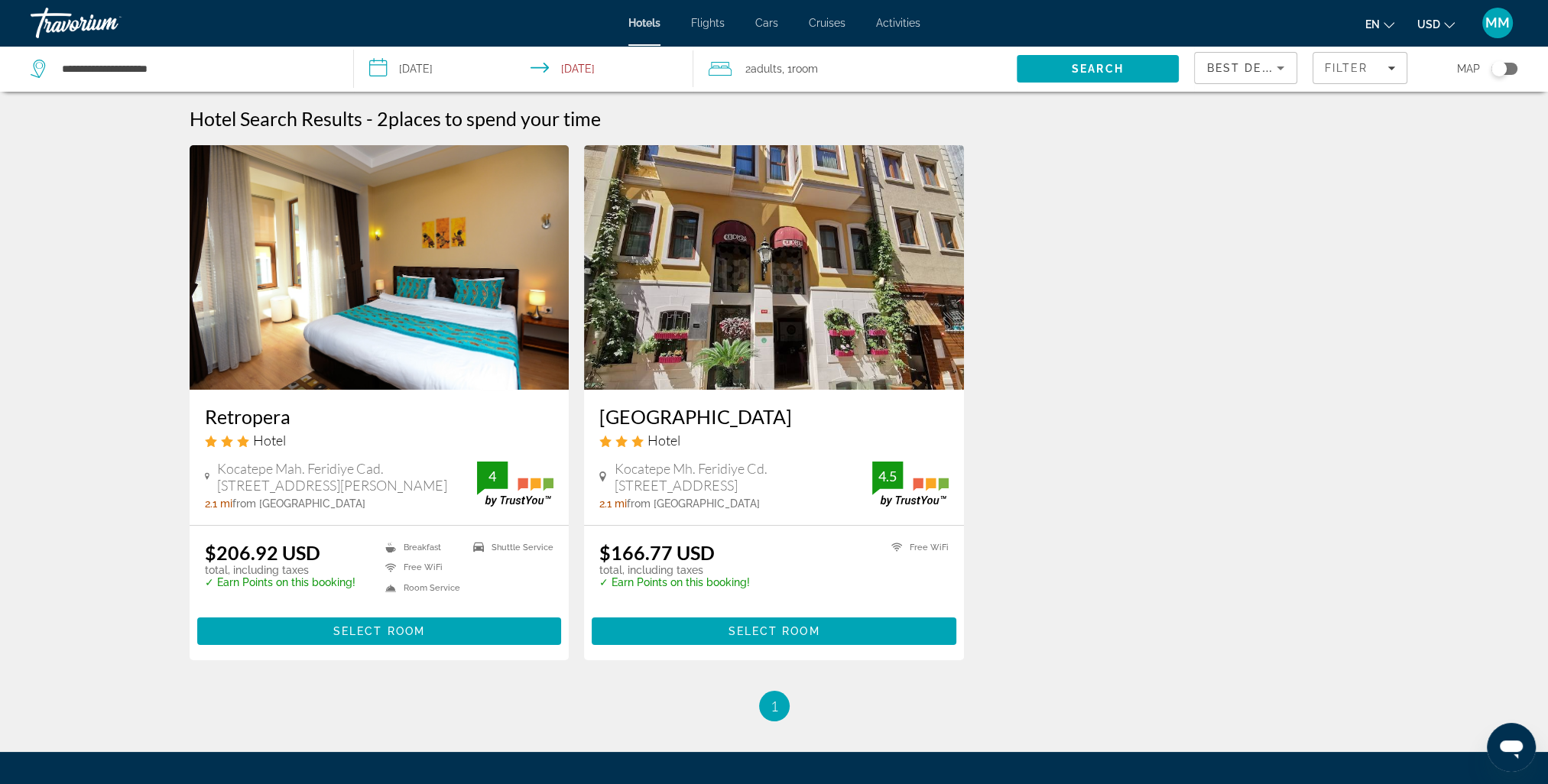
click at [420, 70] on input "**********" at bounding box center [526, 70] width 345 height 50
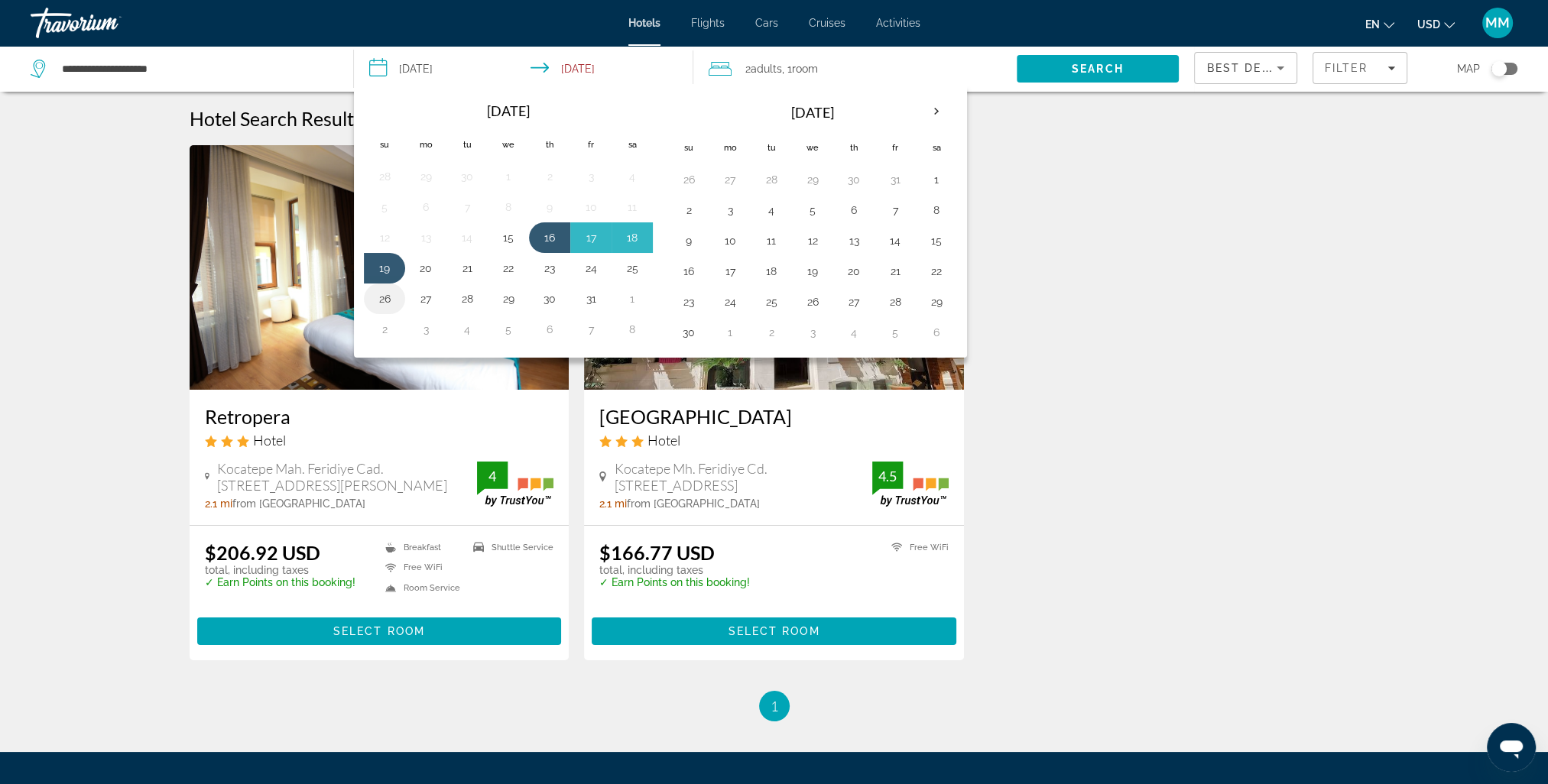
click at [385, 294] on button "26" at bounding box center [385, 299] width 25 height 22
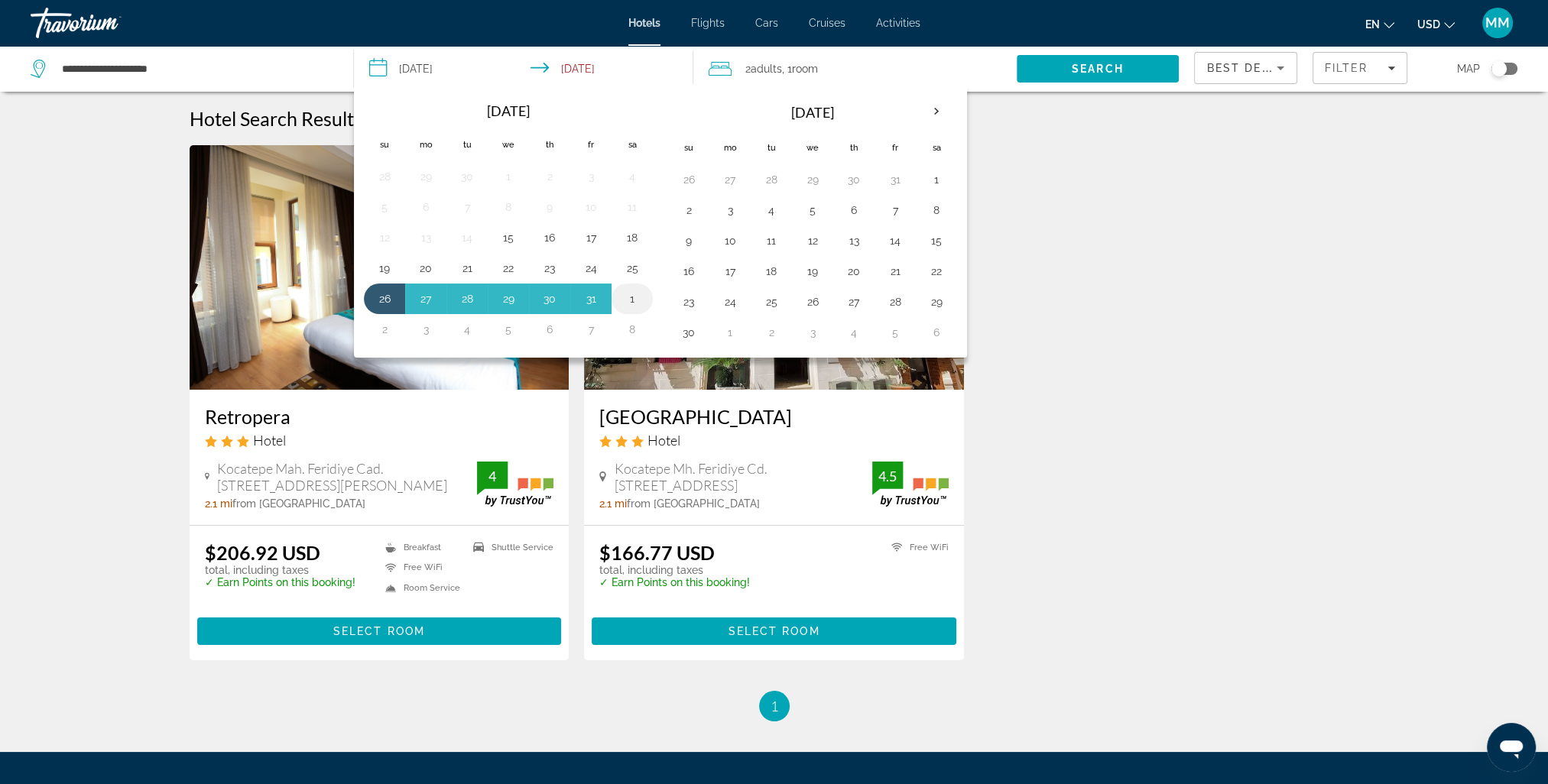
click at [625, 298] on button "1" at bounding box center [632, 299] width 25 height 22
type input "**********"
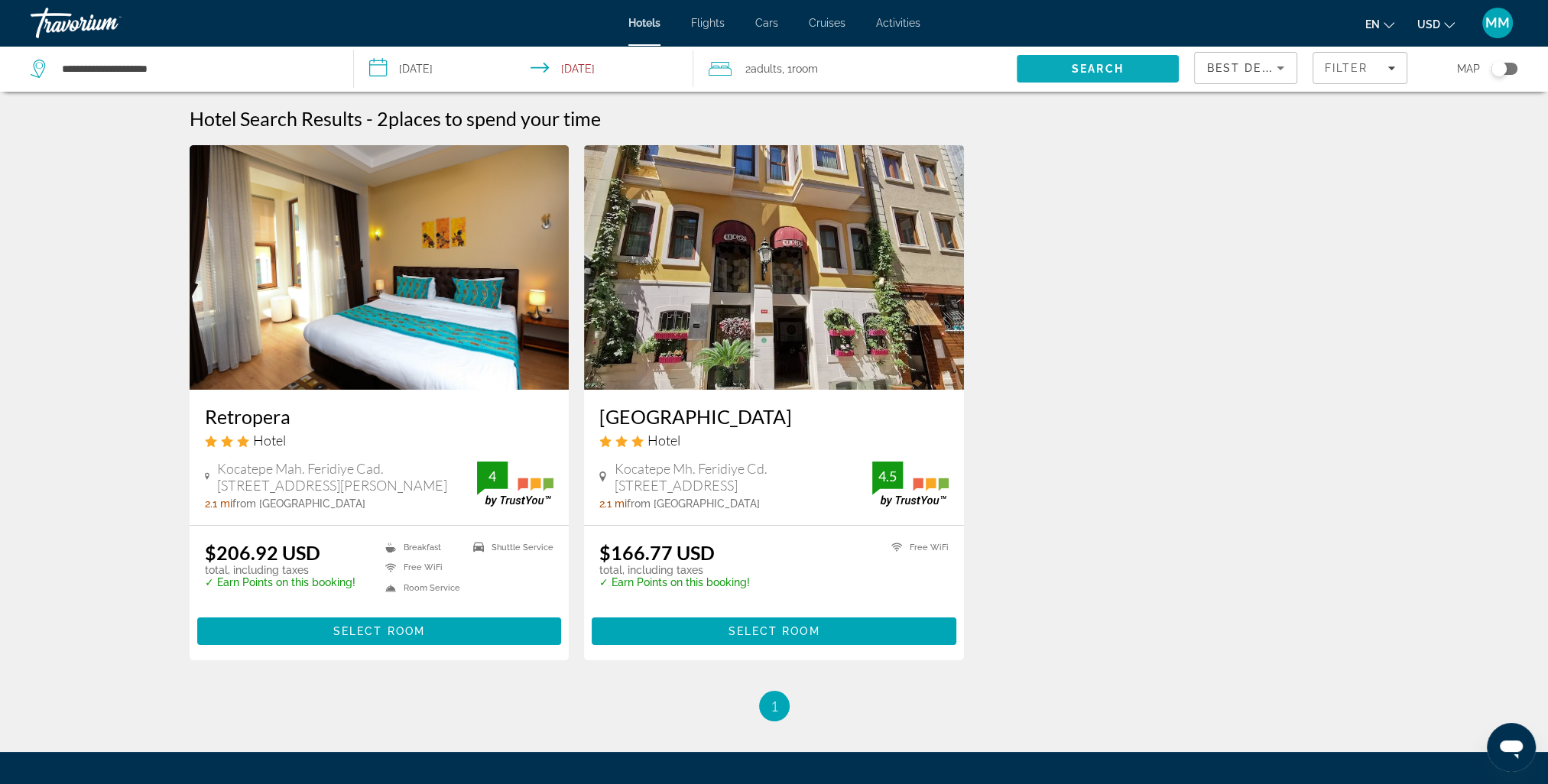
click at [1084, 68] on span "Search" at bounding box center [1097, 69] width 52 height 12
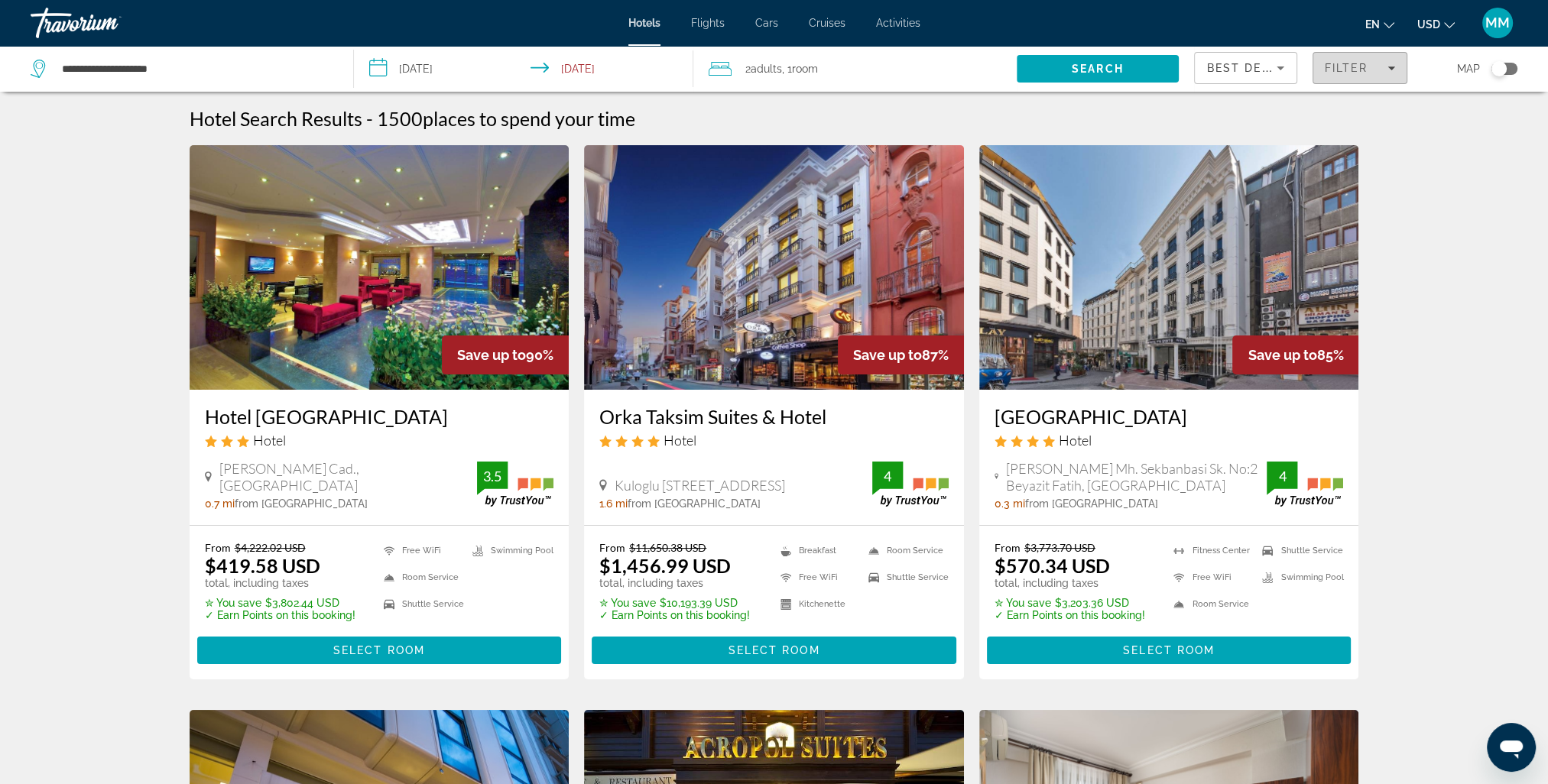
click at [1394, 67] on icon "Filters" at bounding box center [1391, 68] width 8 height 8
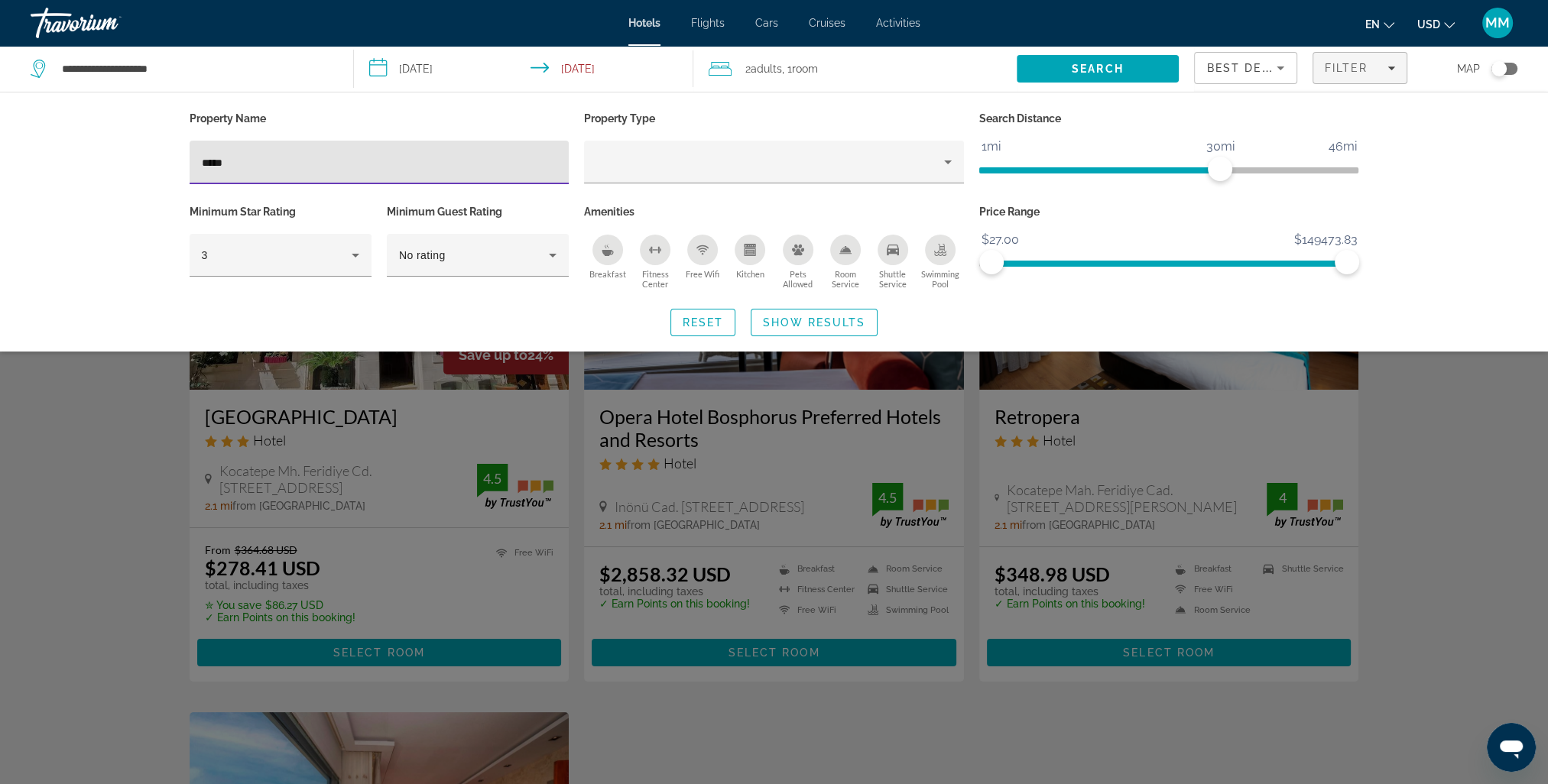
type input "*****"
click at [738, 424] on div "Search widget" at bounding box center [774, 507] width 1548 height 555
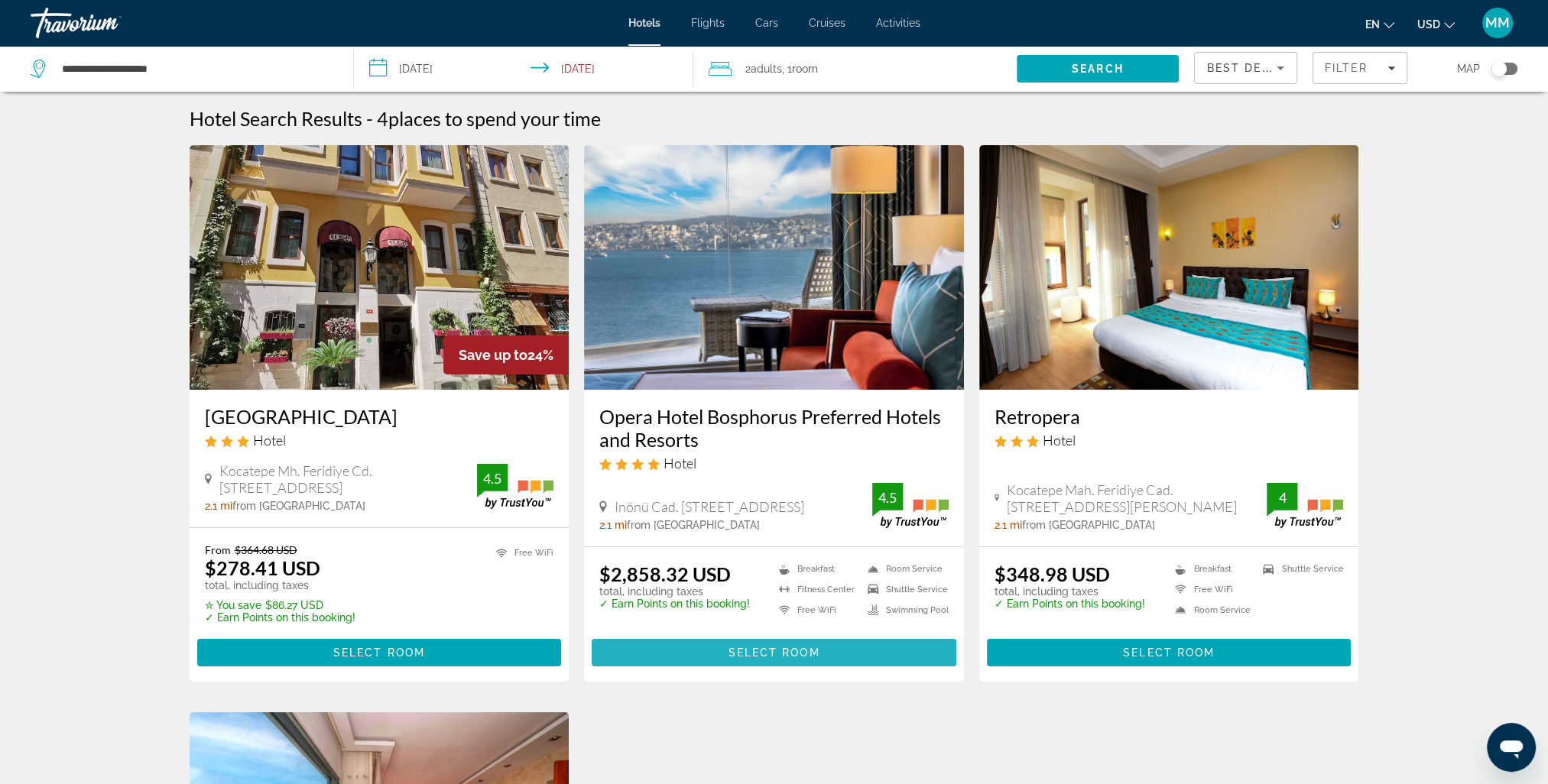
click at [760, 650] on span "Select Room" at bounding box center [773, 653] width 92 height 12
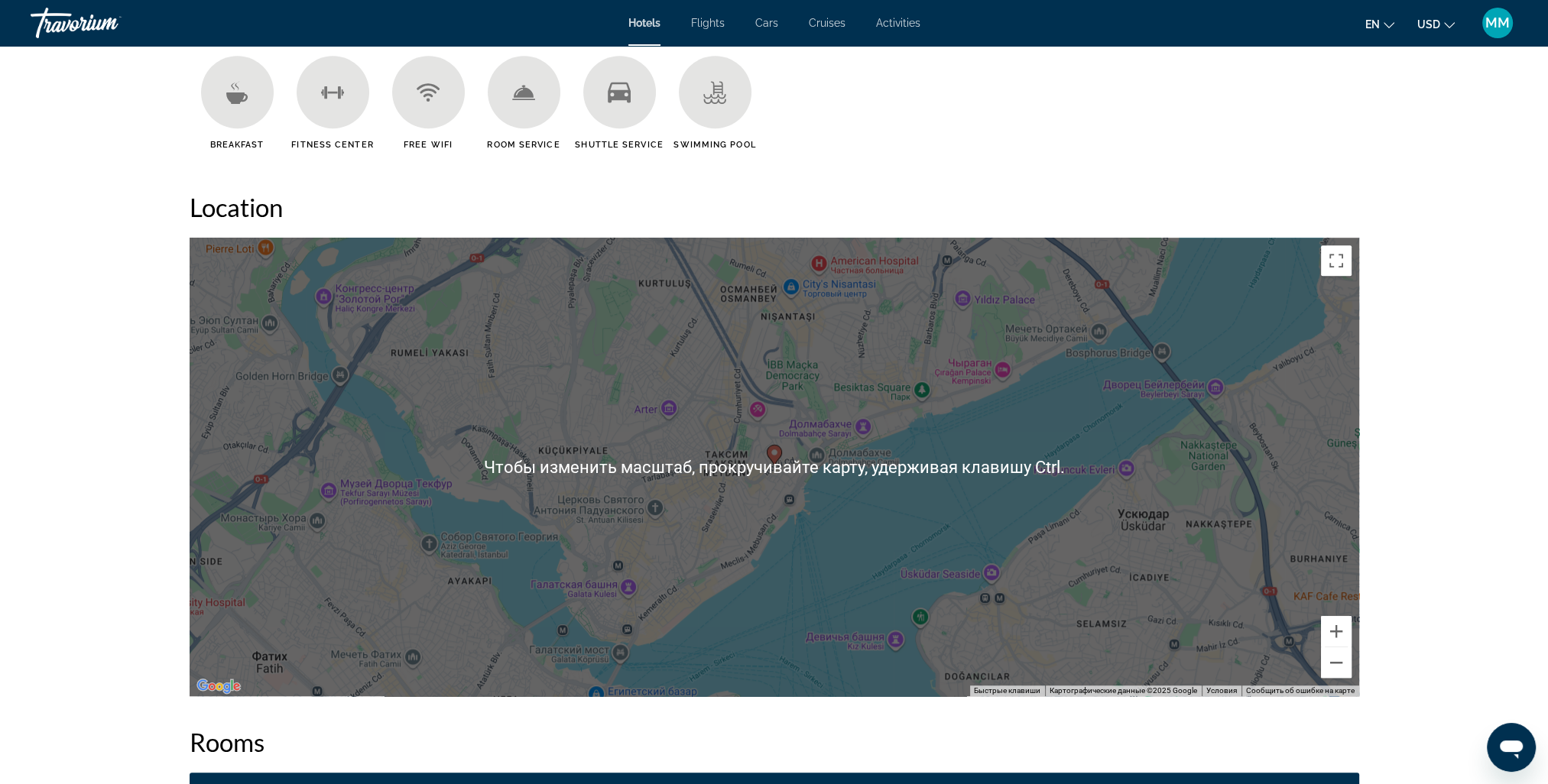
scroll to position [1299, 0]
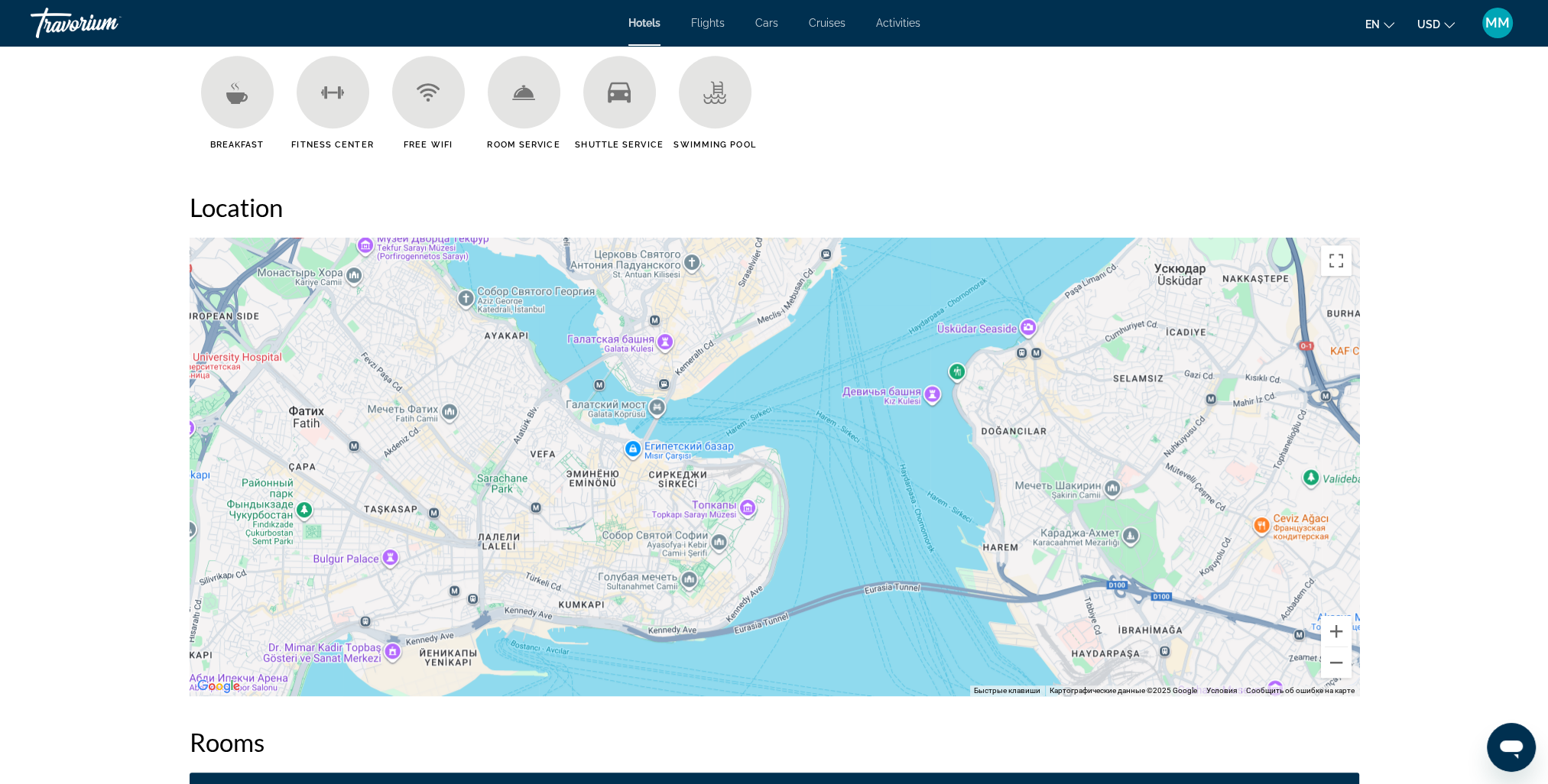
drag, startPoint x: 893, startPoint y: 535, endPoint x: 928, endPoint y: 291, distance: 246.5
click at [928, 291] on div "Чтобы активировать перетаскивание с помощью клавиатуры, нажмите Alt + Ввод. Пос…" at bounding box center [774, 467] width 1169 height 459
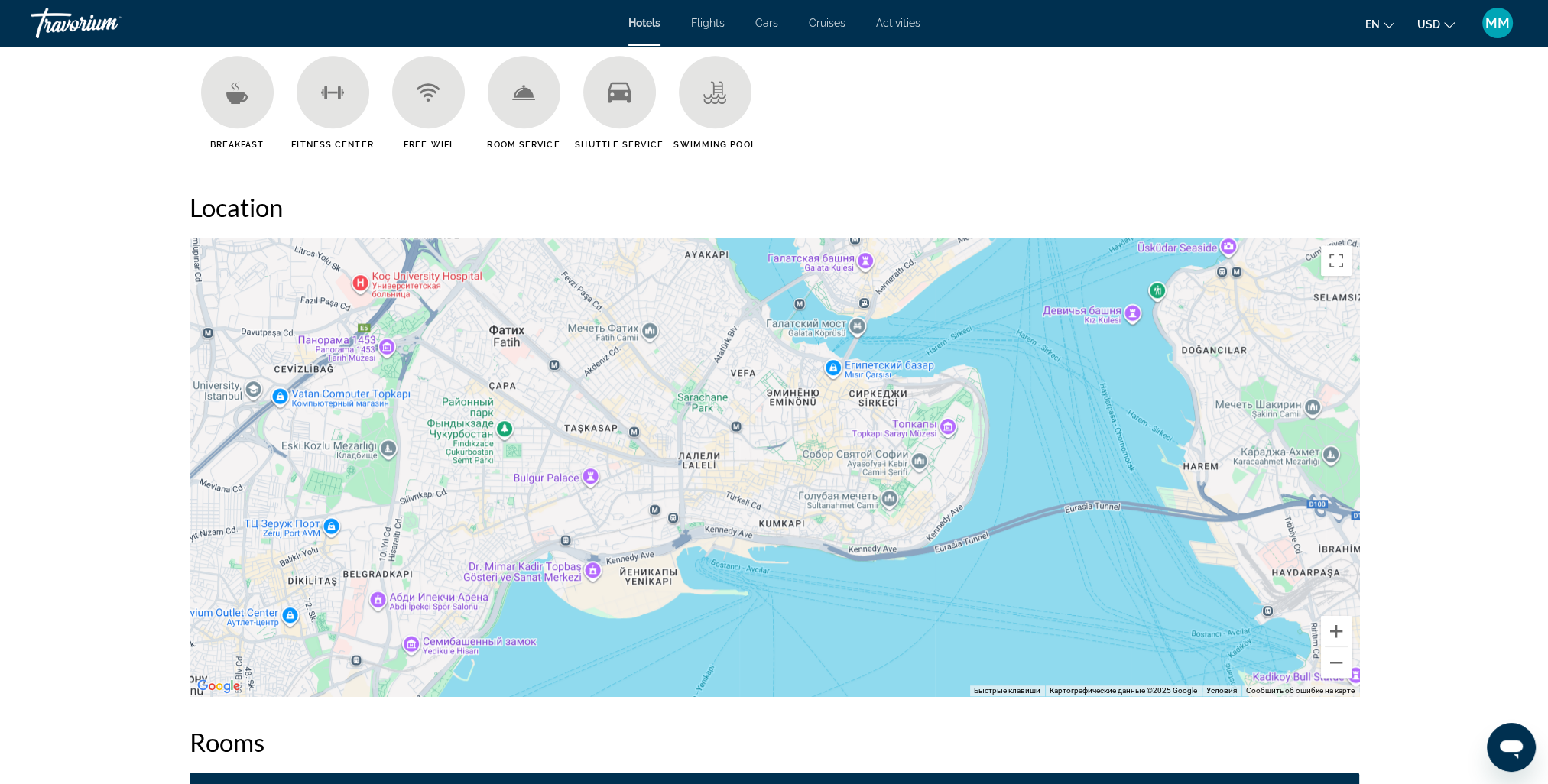
drag, startPoint x: 854, startPoint y: 510, endPoint x: 1054, endPoint y: 433, distance: 214.3
click at [1054, 433] on div "Чтобы активировать перетаскивание с помощью клавиатуры, нажмите Alt + Ввод. Пос…" at bounding box center [774, 467] width 1169 height 459
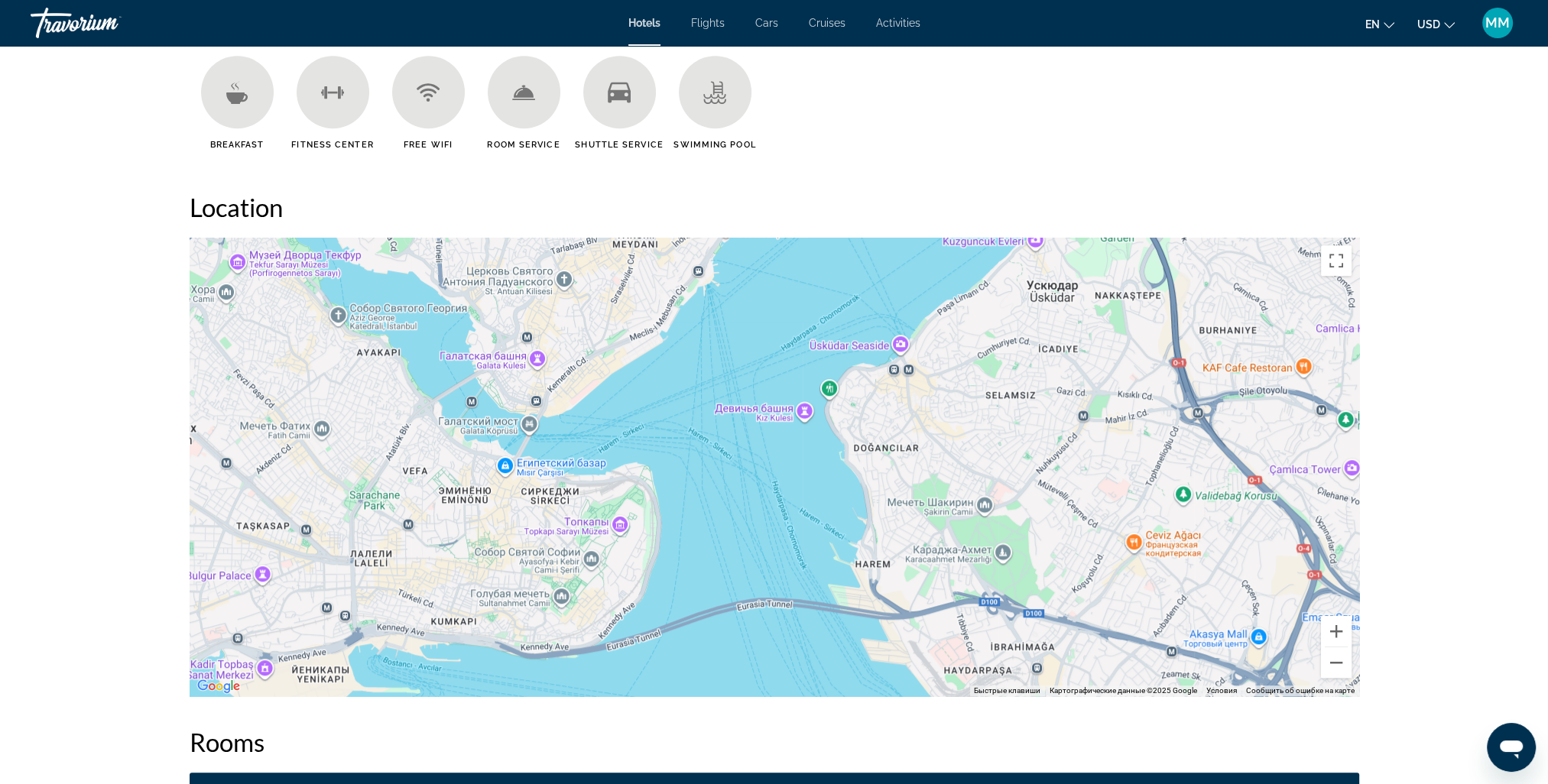
drag, startPoint x: 774, startPoint y: 593, endPoint x: 445, endPoint y: 695, distance: 344.4
click at [446, 695] on div "Чтобы активировать перетаскивание с помощью клавиатуры, нажмите Alt + Ввод. Пос…" at bounding box center [774, 467] width 1169 height 459
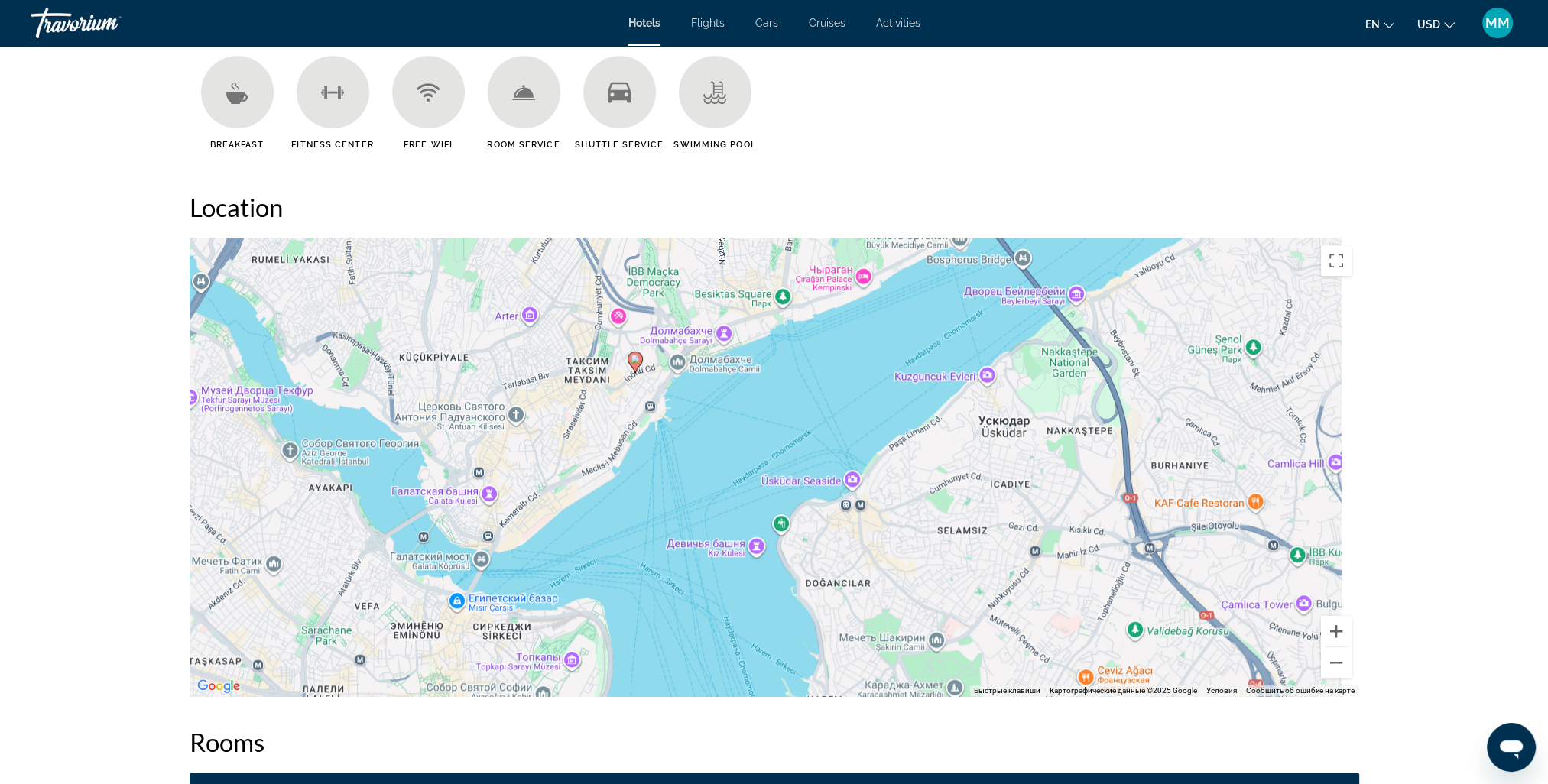
drag, startPoint x: 749, startPoint y: 499, endPoint x: 701, endPoint y: 636, distance: 145.2
click at [701, 636] on div "Чтобы активировать перетаскивание с помощью клавиатуры, нажмите Alt + Ввод. Пос…" at bounding box center [774, 467] width 1169 height 459
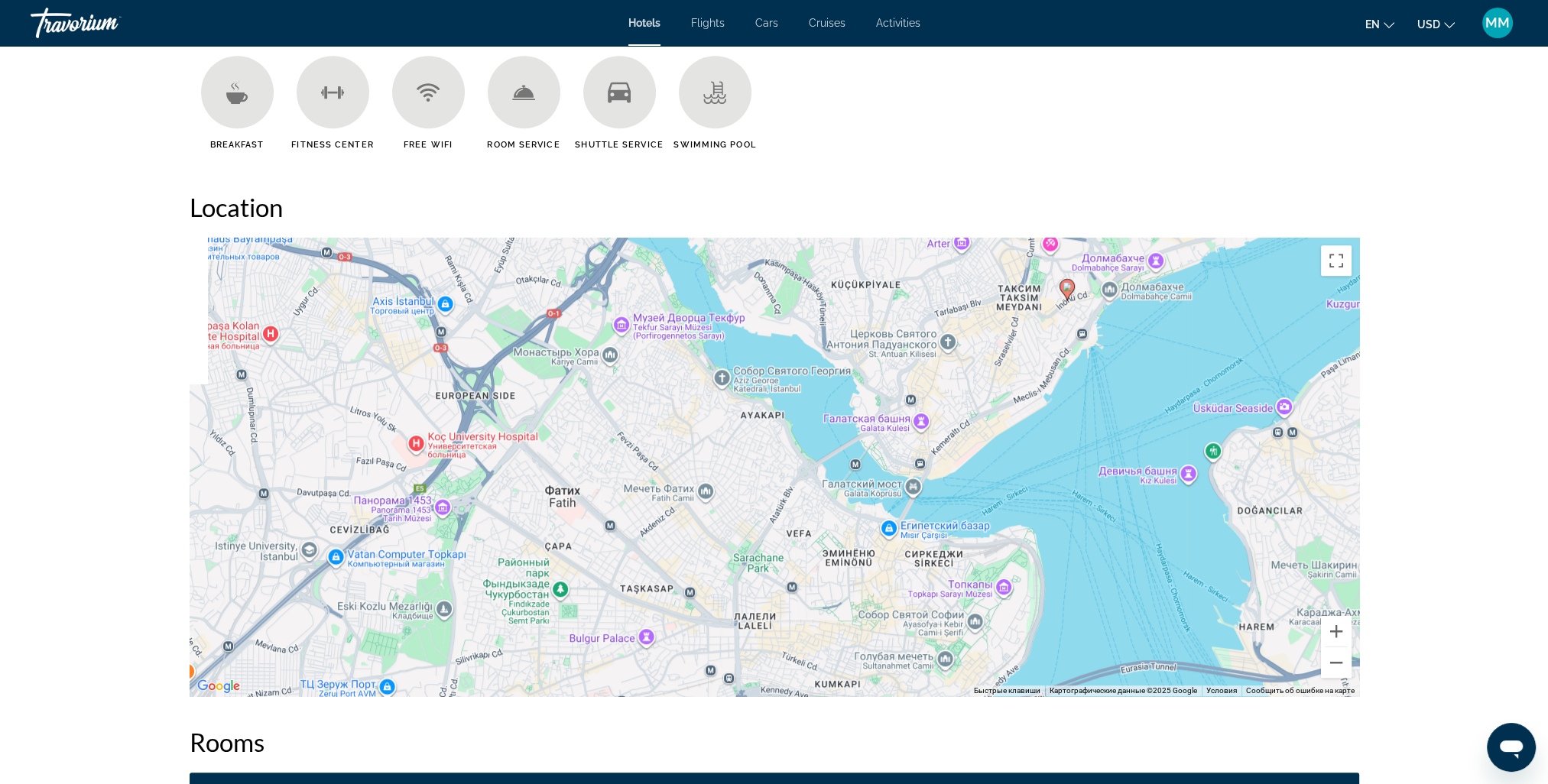
drag, startPoint x: 708, startPoint y: 515, endPoint x: 1161, endPoint y: 432, distance: 460.5
click at [1160, 433] on div "Чтобы активировать перетаскивание с помощью клавиатуры, нажмите Alt + Ввод. Пос…" at bounding box center [774, 467] width 1169 height 459
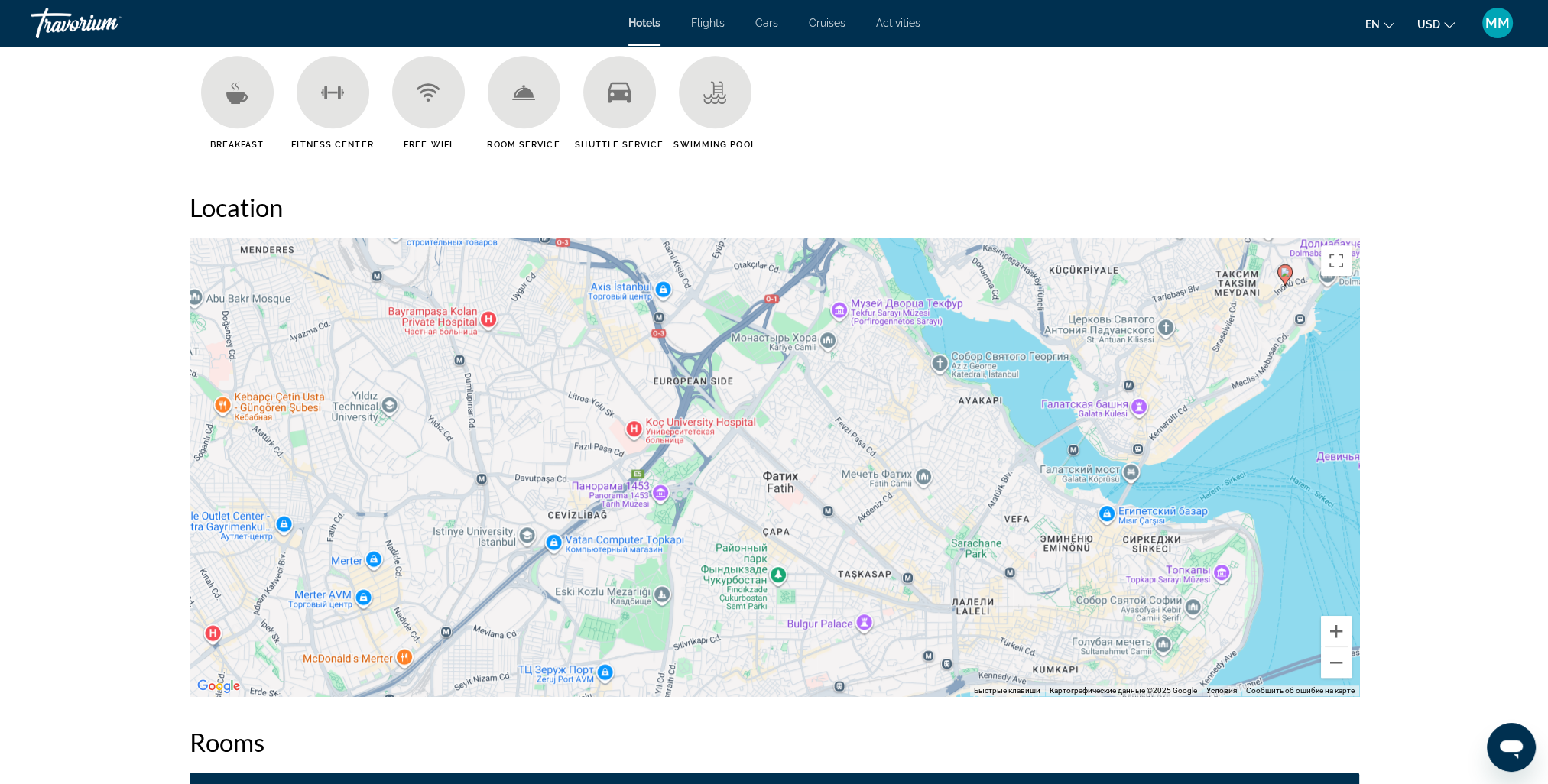
drag, startPoint x: 730, startPoint y: 558, endPoint x: 932, endPoint y: 545, distance: 202.4
click at [932, 545] on div "Чтобы активировать перетаскивание с помощью клавиатуры, нажмите Alt + Ввод. Пос…" at bounding box center [774, 467] width 1169 height 459
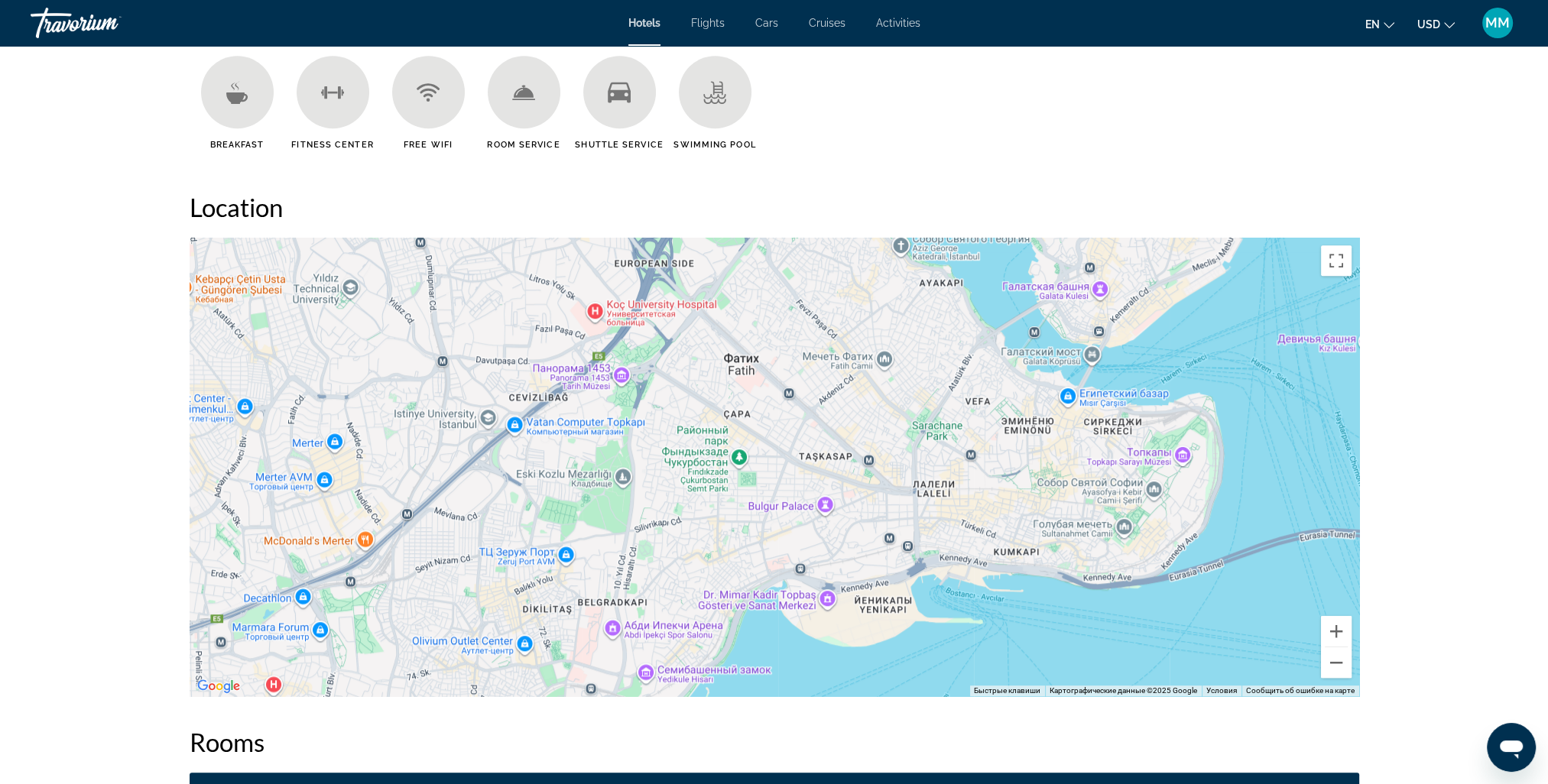
drag, startPoint x: 630, startPoint y: 553, endPoint x: 553, endPoint y: 355, distance: 212.4
click at [553, 355] on div "Чтобы активировать перетаскивание с помощью клавиатуры, нажмите Alt + Ввод. Пос…" at bounding box center [774, 467] width 1169 height 459
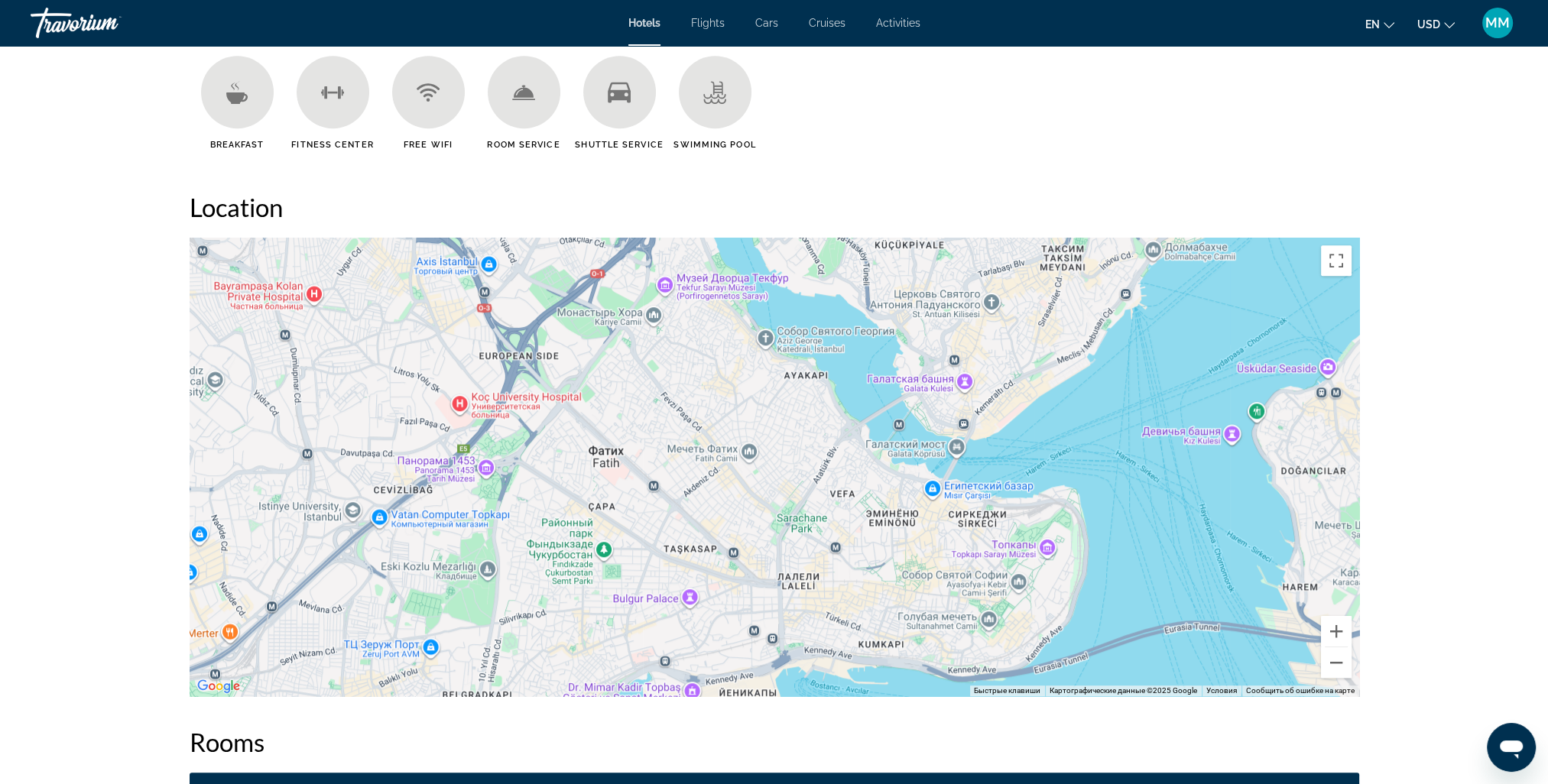
drag, startPoint x: 1057, startPoint y: 630, endPoint x: 972, endPoint y: 816, distance: 204.5
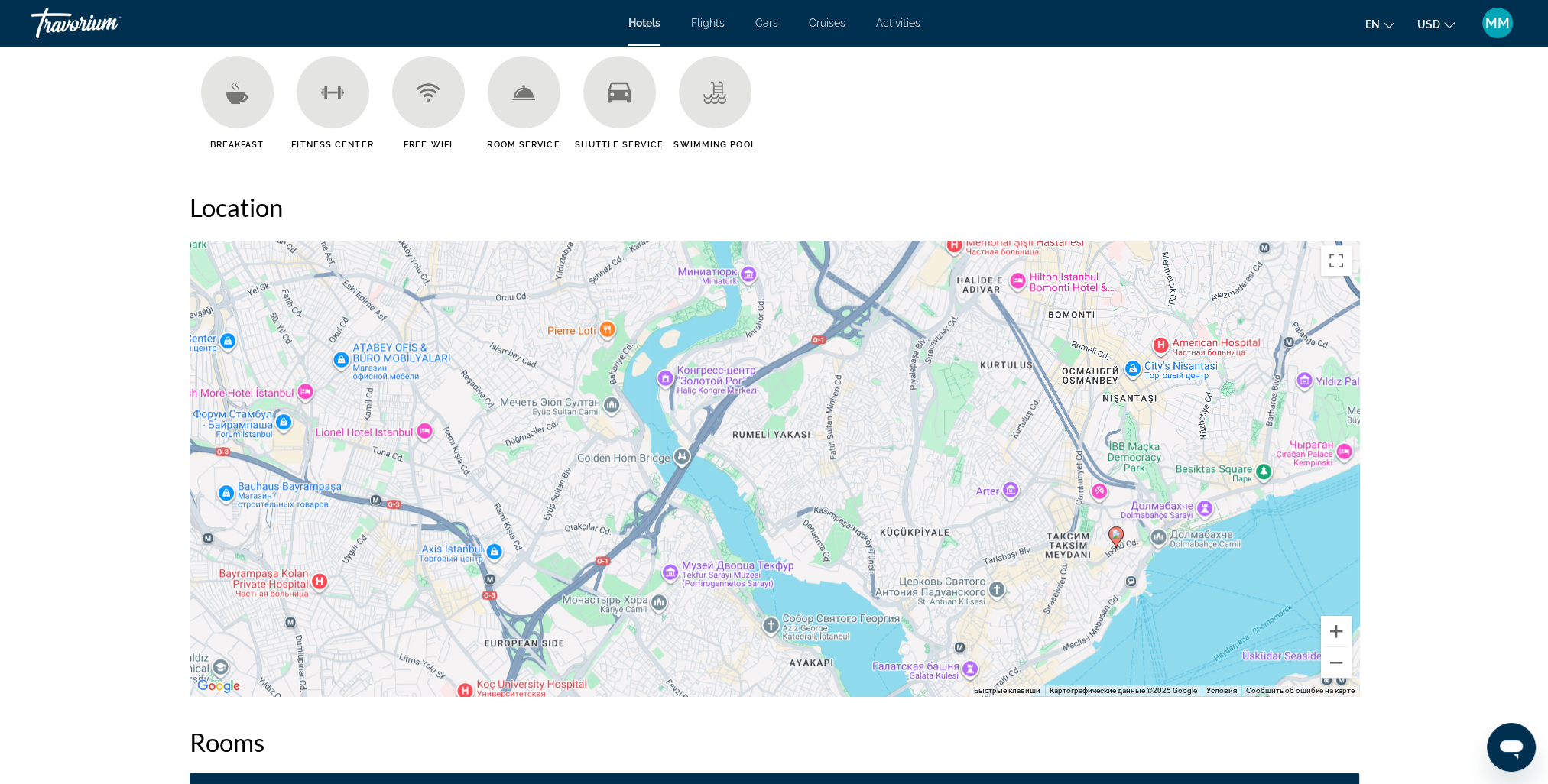
drag, startPoint x: 786, startPoint y: 390, endPoint x: 792, endPoint y: 701, distance: 311.1
click at [792, 701] on div "Overview Type Hotel Address Inönü Cad. No:26 [GEOGRAPHIC_DATA], [GEOGRAPHIC_DAT…" at bounding box center [774, 718] width 1185 height 2873
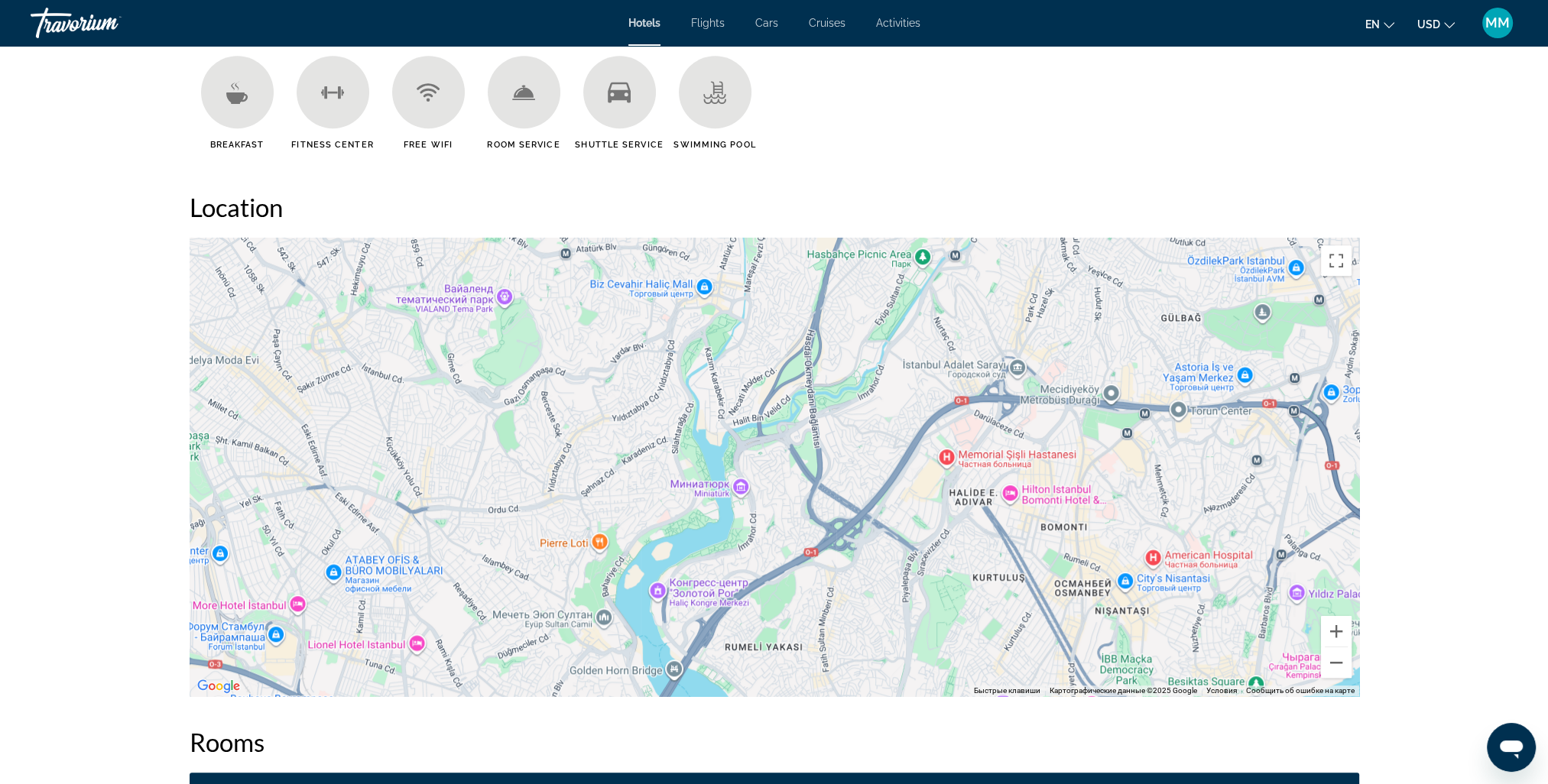
drag, startPoint x: 811, startPoint y: 497, endPoint x: 795, endPoint y: 691, distance: 194.7
click at [795, 691] on div "Чтобы активировать перетаскивание с помощью клавиатуры, нажмите Alt + Ввод. Пос…" at bounding box center [774, 467] width 1169 height 459
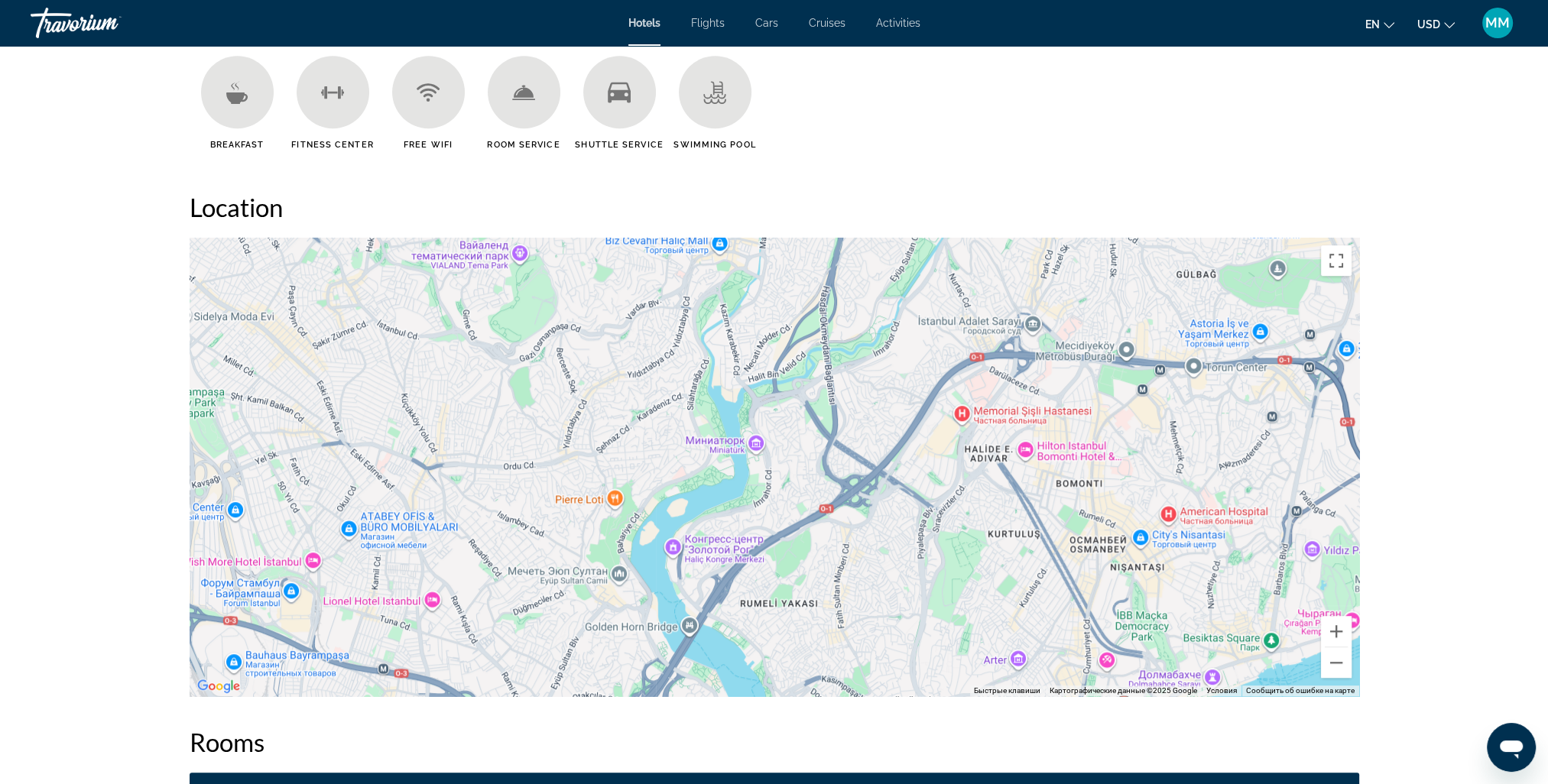
drag, startPoint x: 762, startPoint y: 374, endPoint x: 778, endPoint y: 330, distance: 46.8
click at [778, 330] on div "Чтобы активировать перетаскивание с помощью клавиатуры, нажмите Alt + Ввод. Пос…" at bounding box center [774, 467] width 1169 height 459
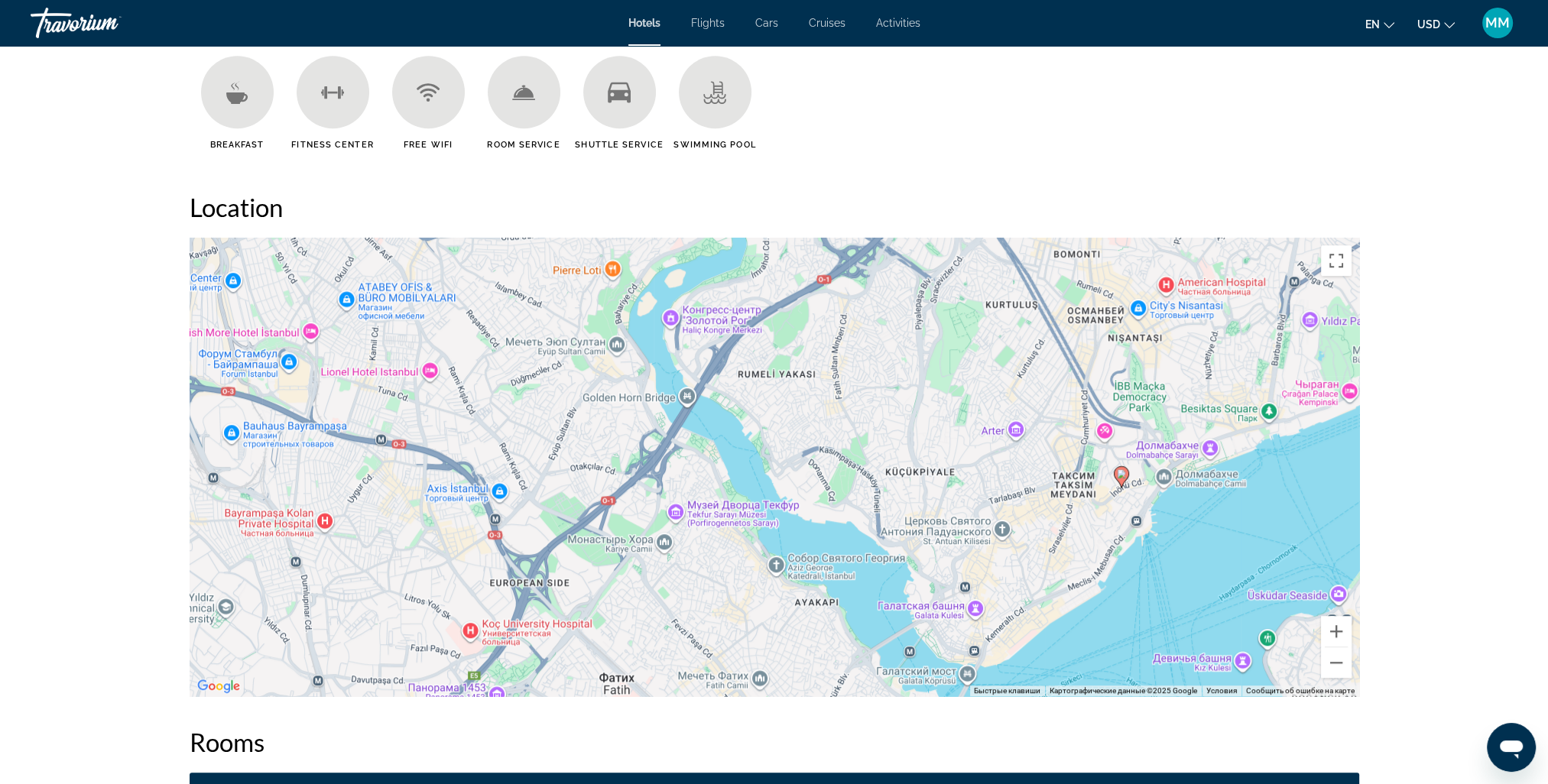
drag, startPoint x: 850, startPoint y: 570, endPoint x: 844, endPoint y: 331, distance: 239.1
click at [844, 331] on div "Чтобы активировать перетаскивание с помощью клавиатуры, нажмите Alt + Ввод. Пос…" at bounding box center [774, 467] width 1169 height 459
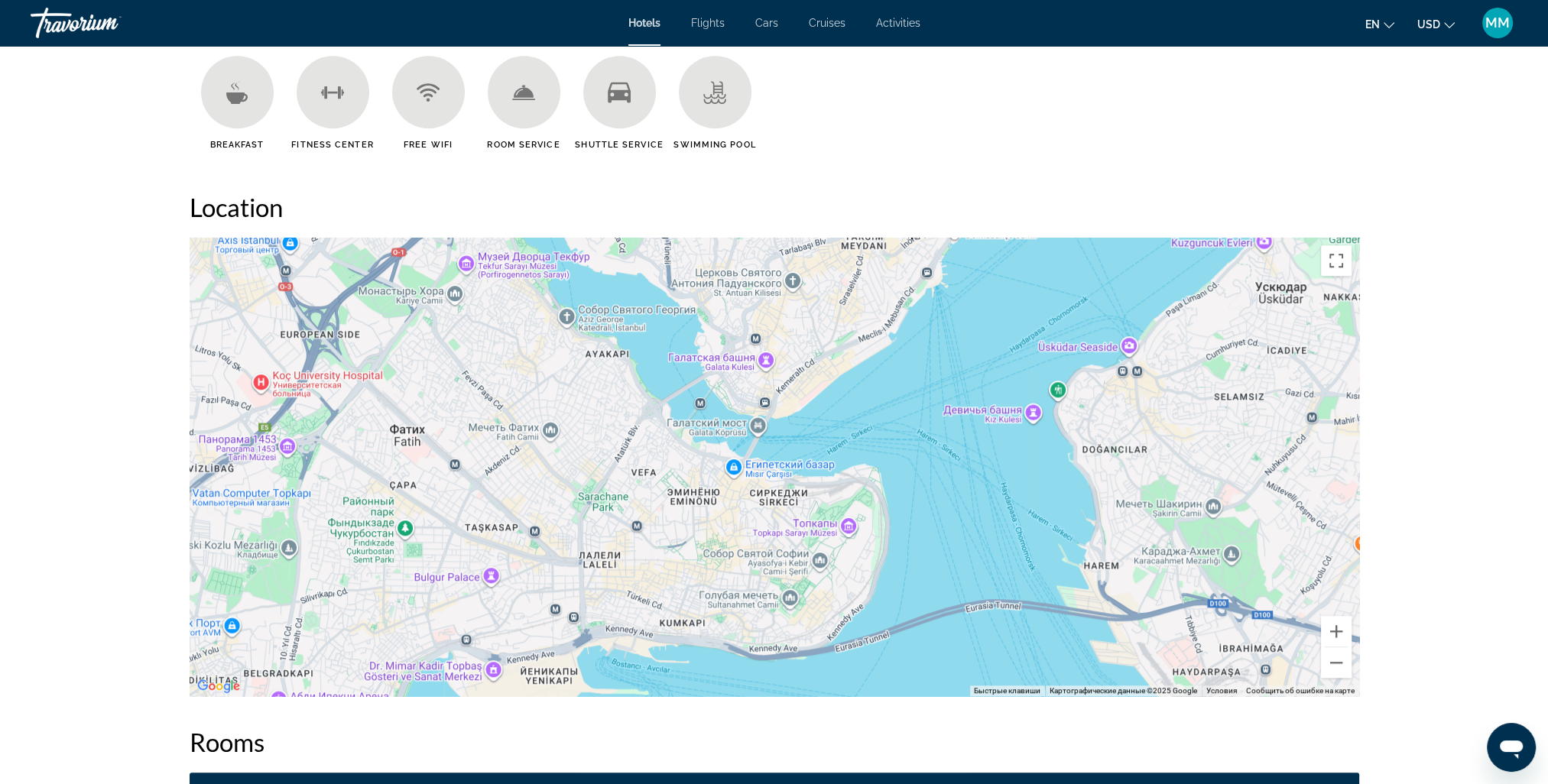
drag, startPoint x: 1018, startPoint y: 618, endPoint x: 826, endPoint y: 331, distance: 345.3
click at [825, 334] on div "Чтобы активировать перетаскивание с помощью клавиатуры, нажмите Alt + Ввод. Пос…" at bounding box center [774, 467] width 1169 height 459
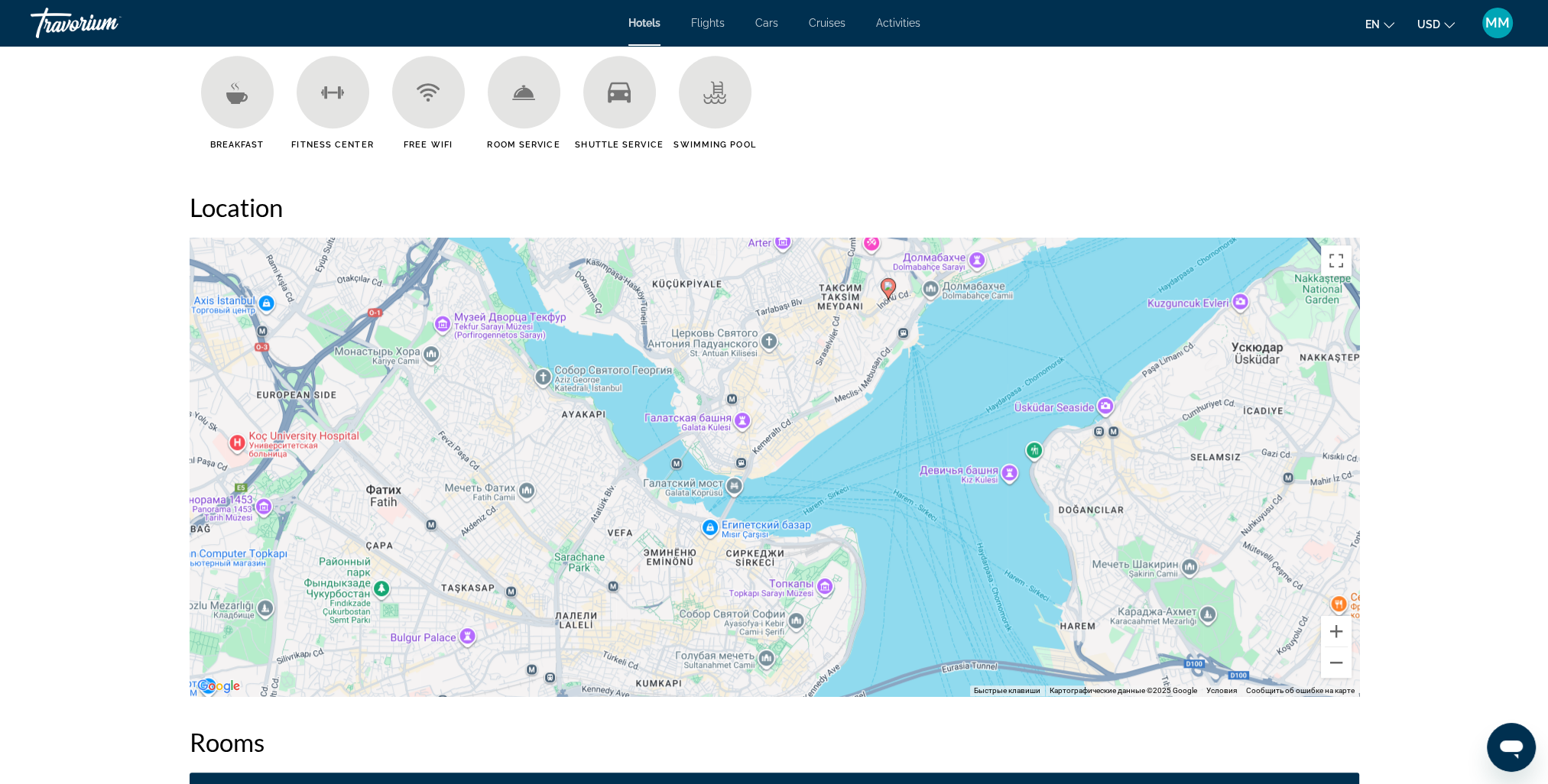
drag, startPoint x: 941, startPoint y: 493, endPoint x: 899, endPoint y: 659, distance: 171.2
click at [899, 659] on div "Чтобы активировать перетаскивание с помощью клавиатуры, нажмите Alt + Ввод. Пос…" at bounding box center [774, 467] width 1169 height 459
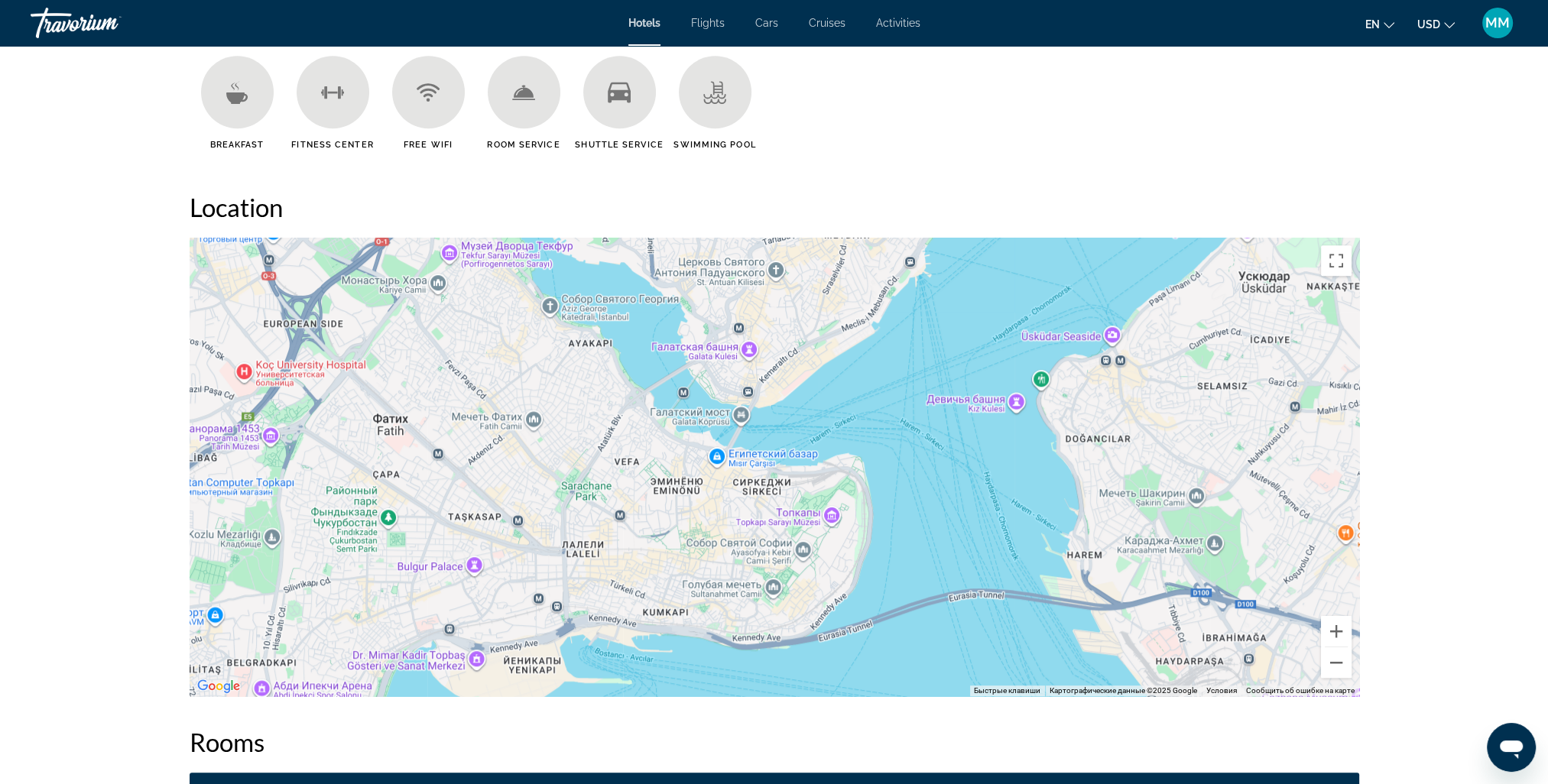
drag, startPoint x: 881, startPoint y: 605, endPoint x: 890, endPoint y: 530, distance: 75.5
click at [890, 530] on div "Чтобы активировать перетаскивание с помощью клавиатуры, нажмите Alt + Ввод. Пос…" at bounding box center [774, 467] width 1169 height 459
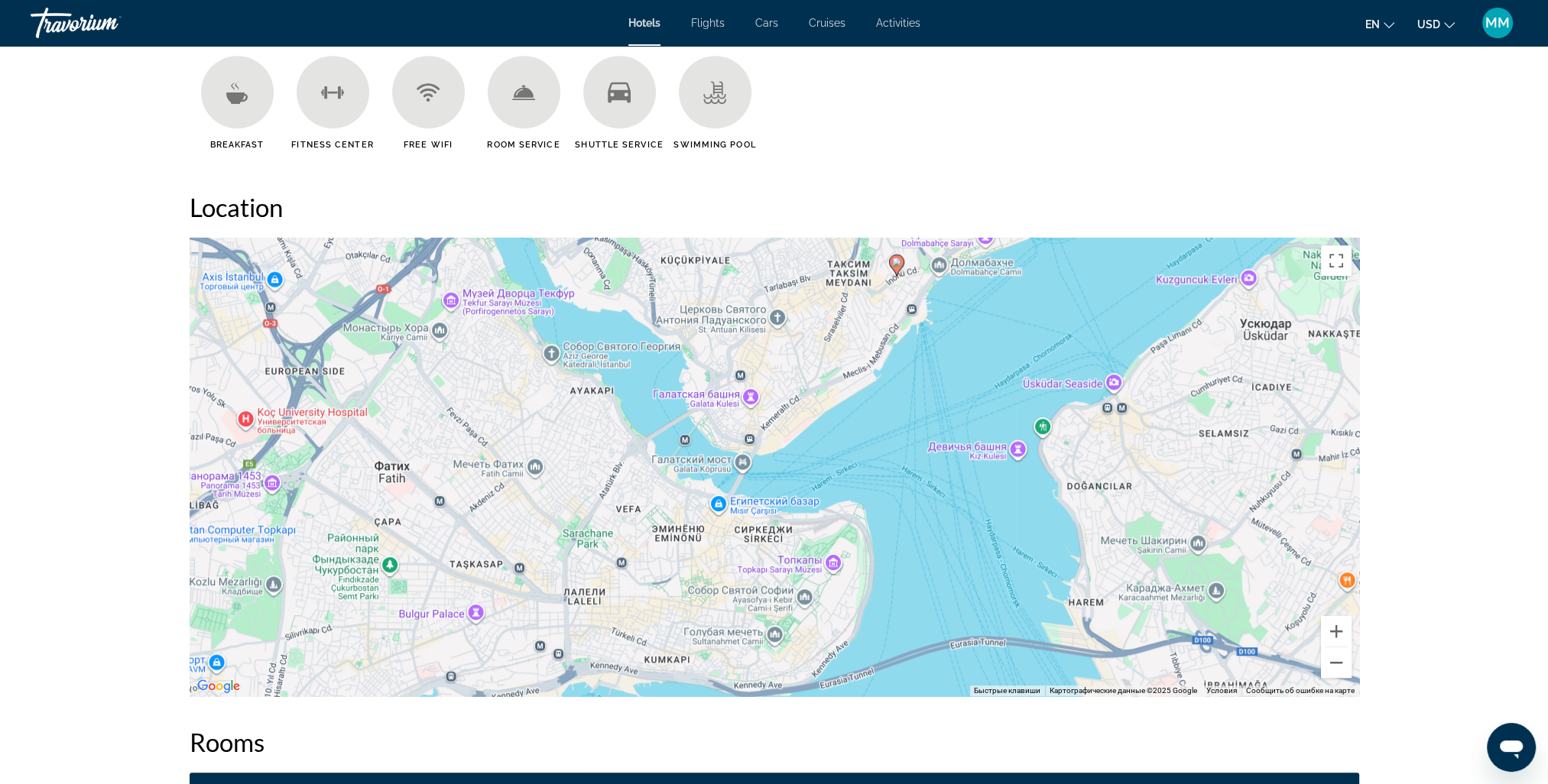
drag, startPoint x: 932, startPoint y: 480, endPoint x: 934, endPoint y: 532, distance: 52.0
click at [934, 532] on div "Чтобы активировать перетаскивание с помощью клавиатуры, нажмите Alt + Ввод. Пос…" at bounding box center [774, 467] width 1169 height 459
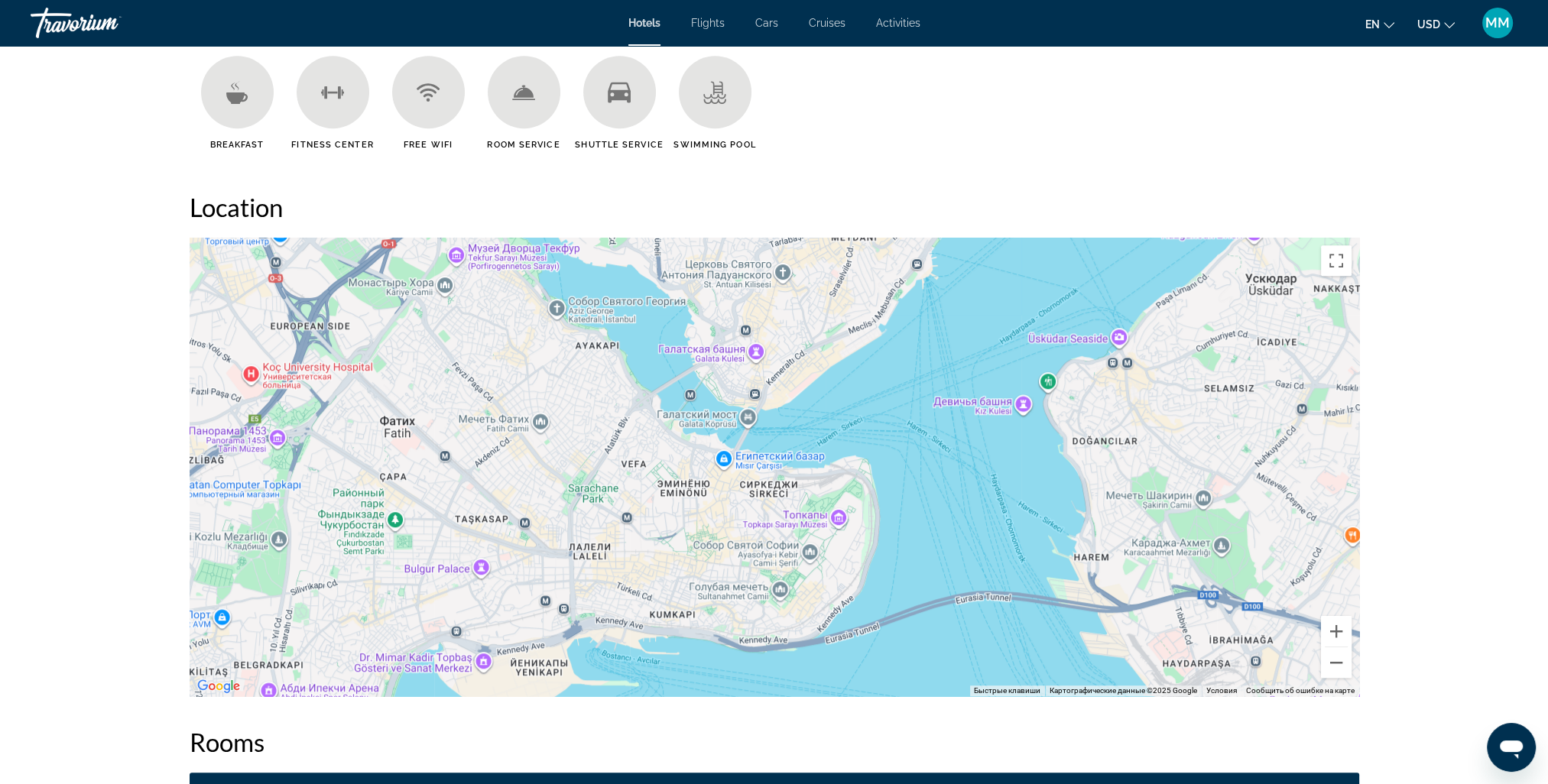
drag, startPoint x: 850, startPoint y: 616, endPoint x: 856, endPoint y: 568, distance: 48.4
click at [856, 568] on div "Чтобы активировать перетаскивание с помощью клавиатуры, нажмите Alt + Ввод. Пос…" at bounding box center [774, 467] width 1169 height 459
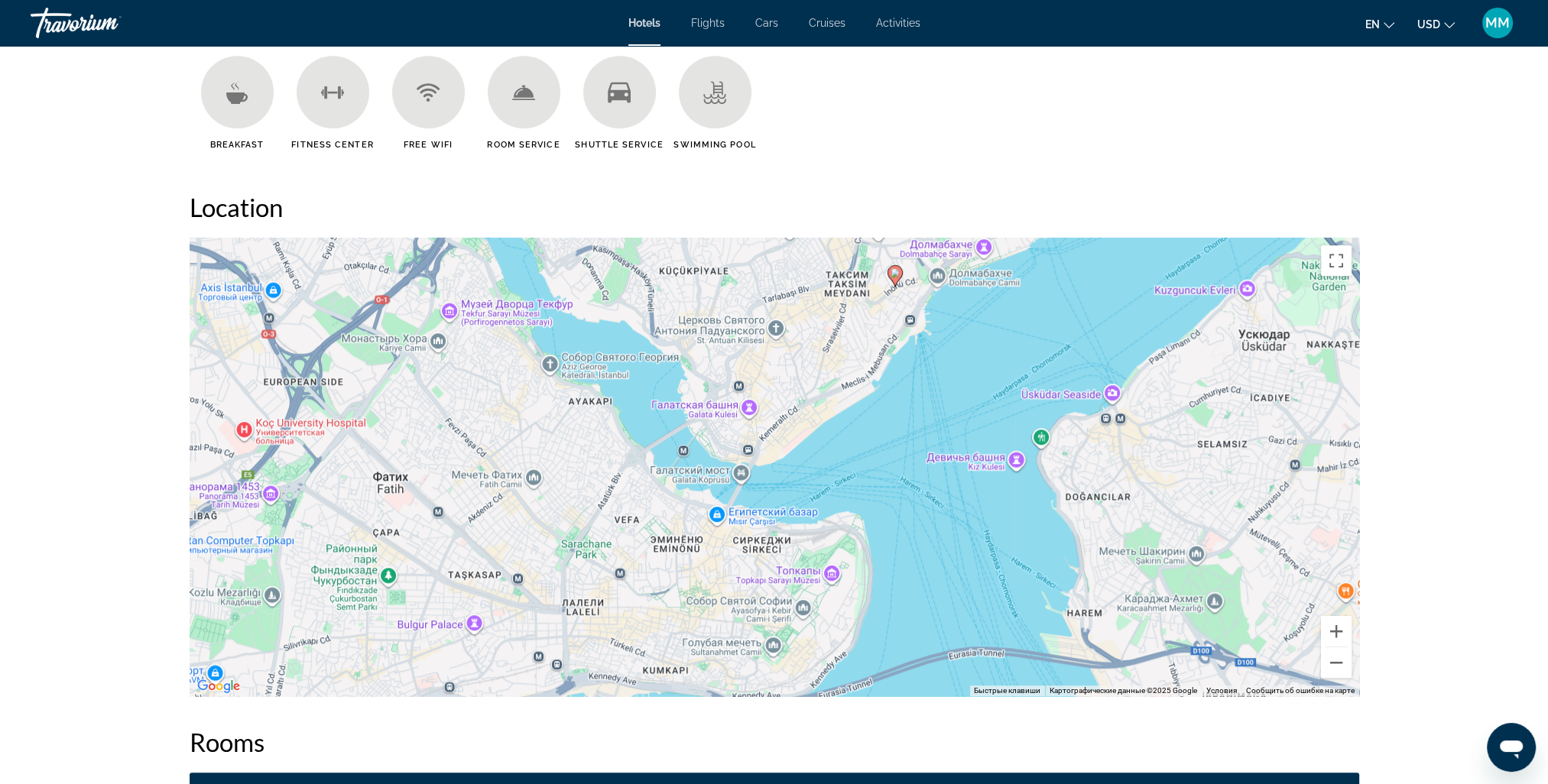
drag, startPoint x: 894, startPoint y: 389, endPoint x: 887, endPoint y: 449, distance: 60.4
click at [887, 449] on div "Чтобы активировать перетаскивание с помощью клавиатуры, нажмите Alt + Ввод. Пос…" at bounding box center [774, 467] width 1169 height 459
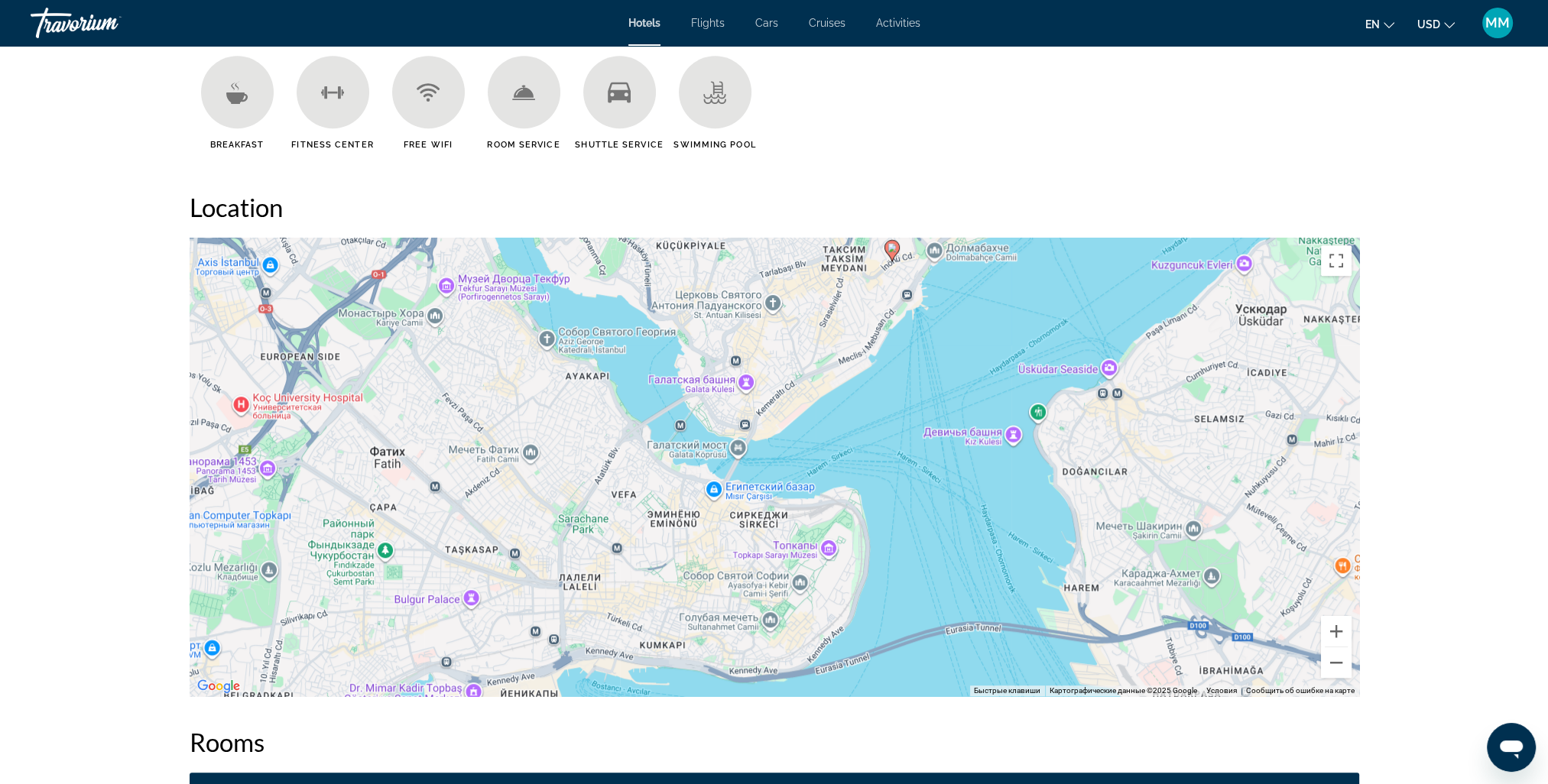
drag, startPoint x: 832, startPoint y: 530, endPoint x: 829, endPoint y: 503, distance: 27.2
click at [829, 503] on div "Чтобы активировать перетаскивание с помощью клавиатуры, нажмите Alt + Ввод. Пос…" at bounding box center [774, 467] width 1169 height 459
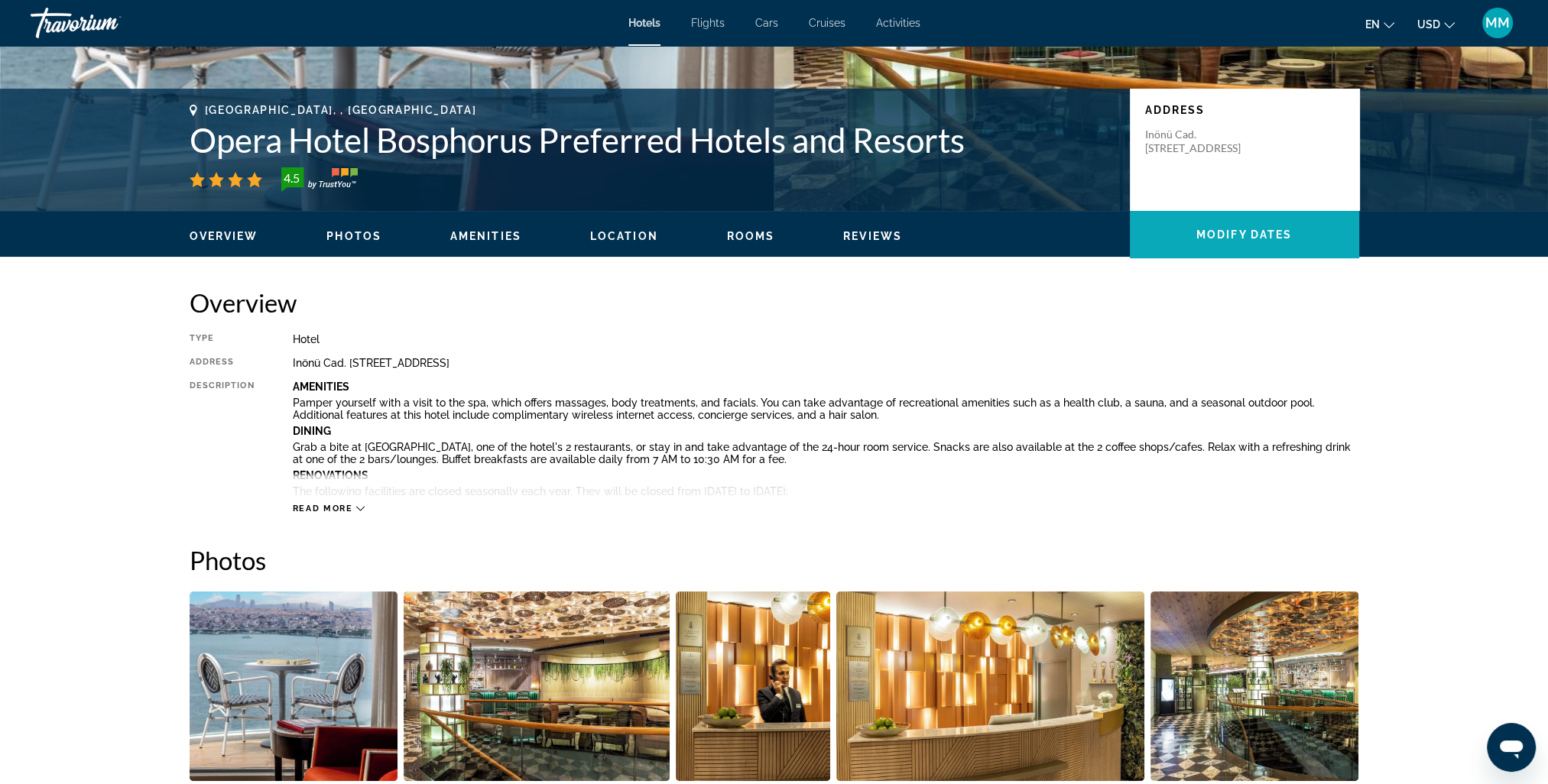
scroll to position [0, 0]
